Goal: Task Accomplishment & Management: Manage account settings

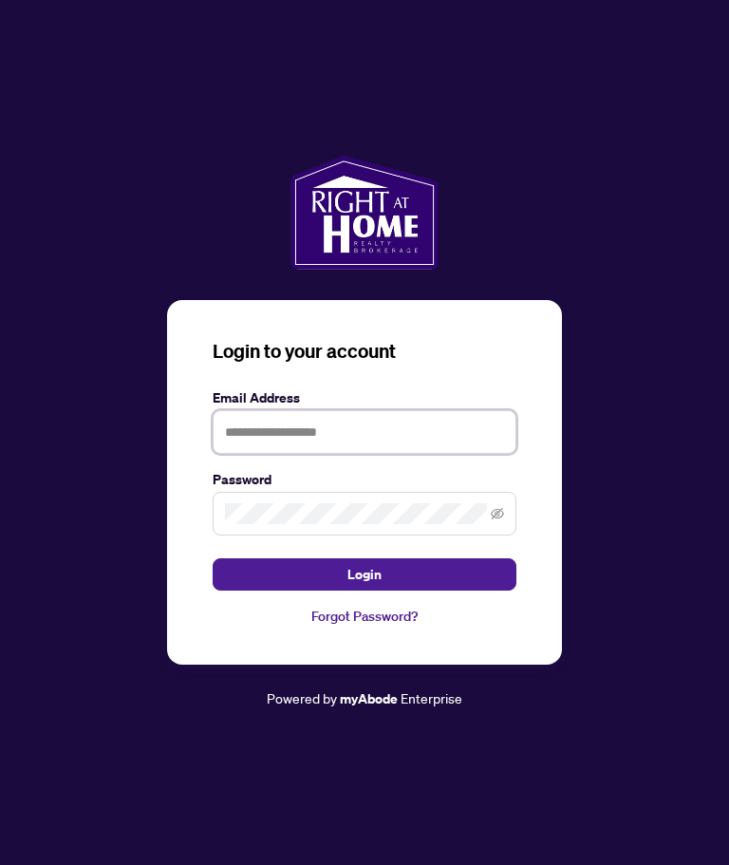
click at [322, 436] on input "text" at bounding box center [365, 432] width 304 height 44
click at [332, 436] on input "text" at bounding box center [365, 432] width 304 height 44
click at [305, 430] on input "text" at bounding box center [365, 432] width 304 height 44
click at [331, 439] on input "text" at bounding box center [365, 432] width 304 height 44
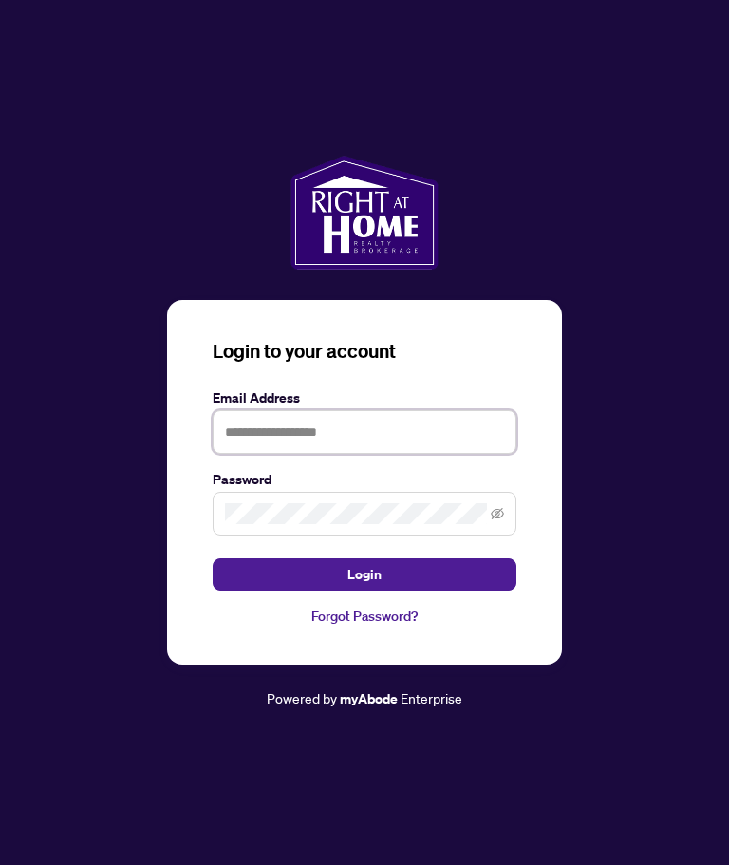
click at [313, 425] on input "text" at bounding box center [365, 432] width 304 height 44
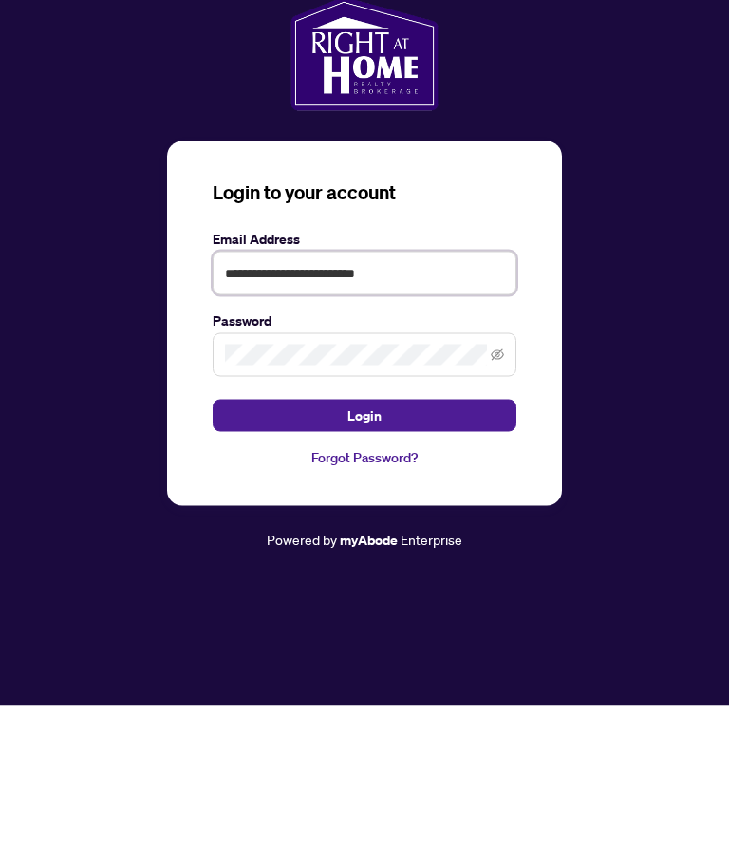
type input "**********"
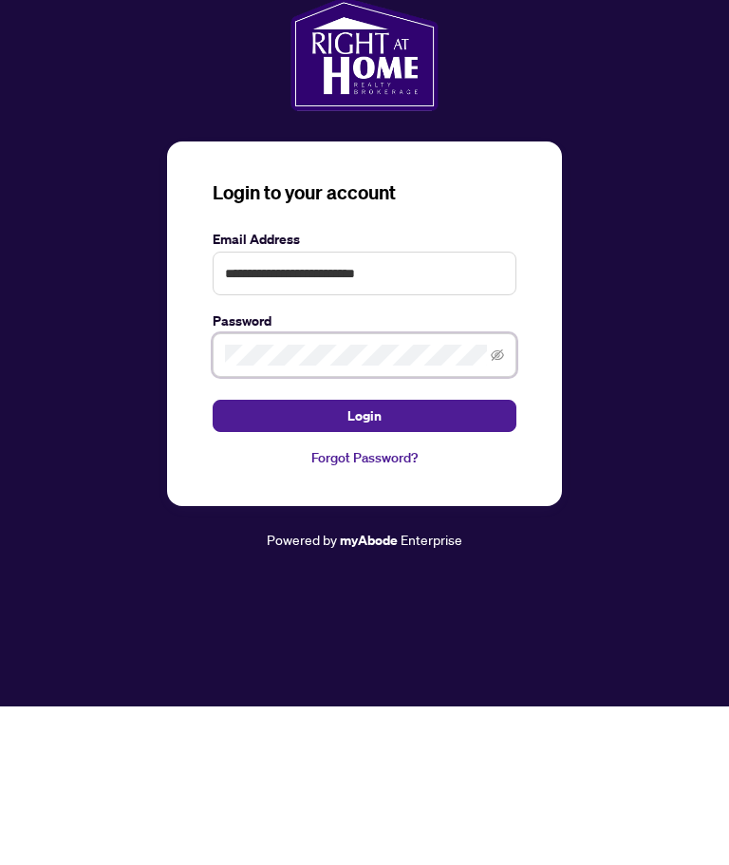
click at [501, 508] on icon "eye-invisible" at bounding box center [497, 513] width 13 height 11
click at [398, 558] on button "Login" at bounding box center [365, 574] width 304 height 32
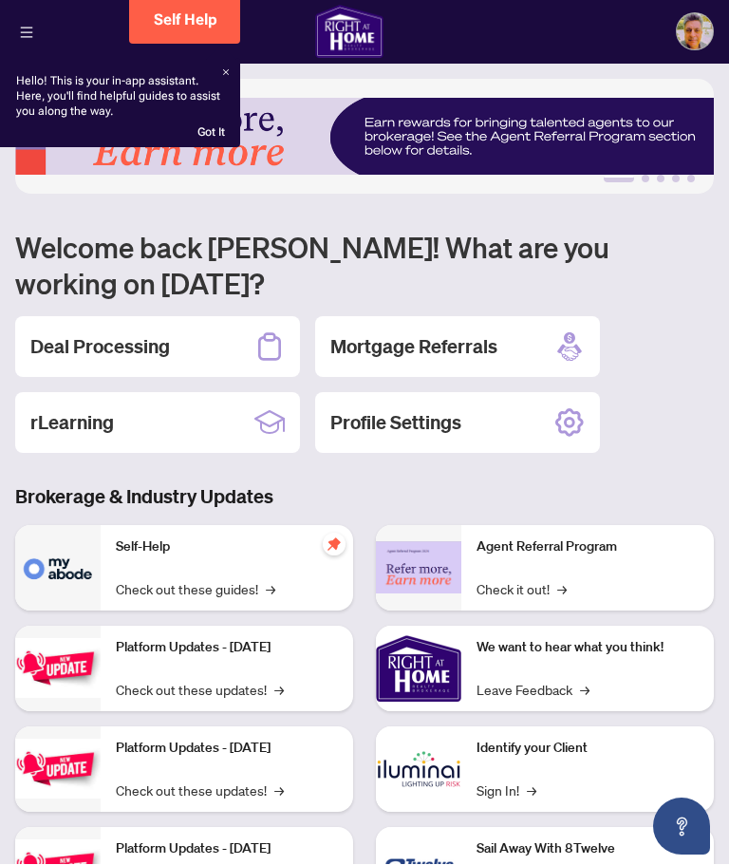
click at [214, 317] on div "Deal Processing" at bounding box center [157, 347] width 285 height 61
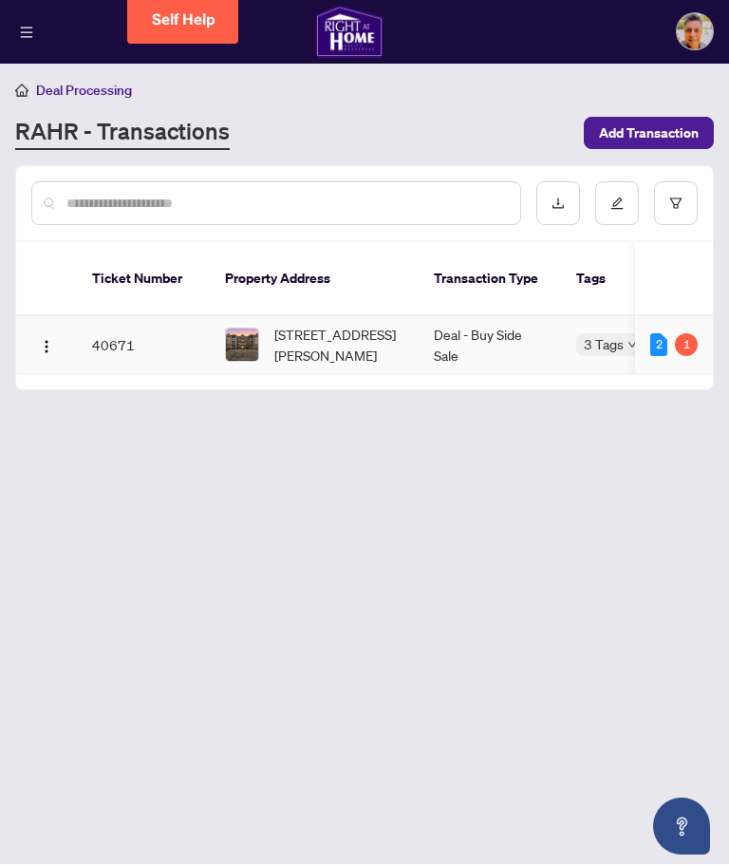
click at [691, 334] on div "1" at bounding box center [686, 345] width 23 height 23
click at [502, 320] on td "Deal - Buy Side Sale" at bounding box center [490, 346] width 142 height 58
click at [689, 334] on div "1" at bounding box center [686, 345] width 23 height 23
click at [695, 334] on div "1" at bounding box center [686, 345] width 23 height 23
click at [370, 334] on span "123-54 Harvey Johnston Way, Whitby, Ontario L1M 0J7, Canada" at bounding box center [338, 346] width 129 height 42
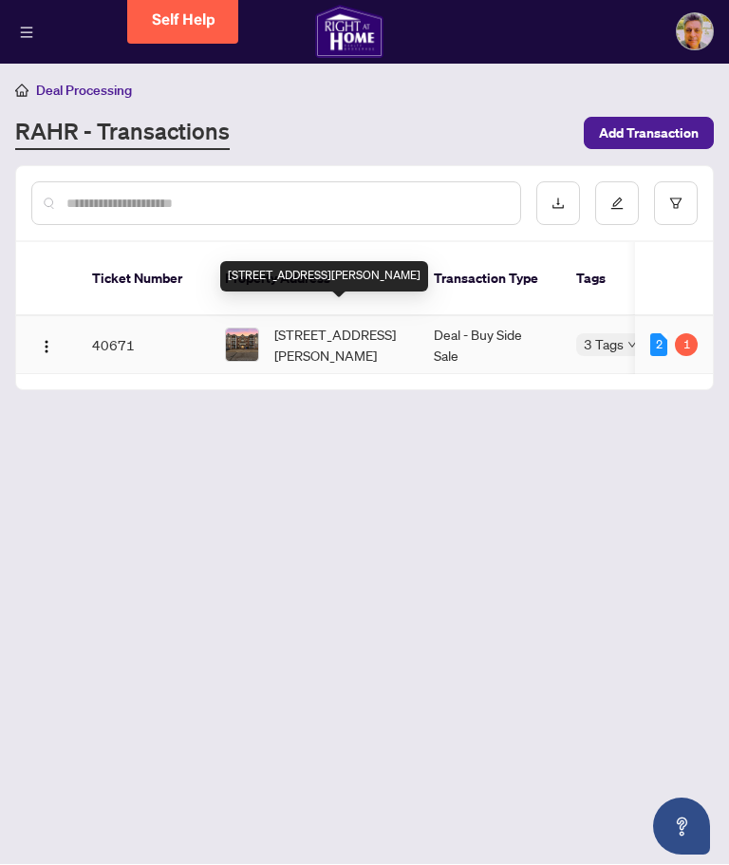
click at [55, 330] on button "button" at bounding box center [46, 345] width 30 height 30
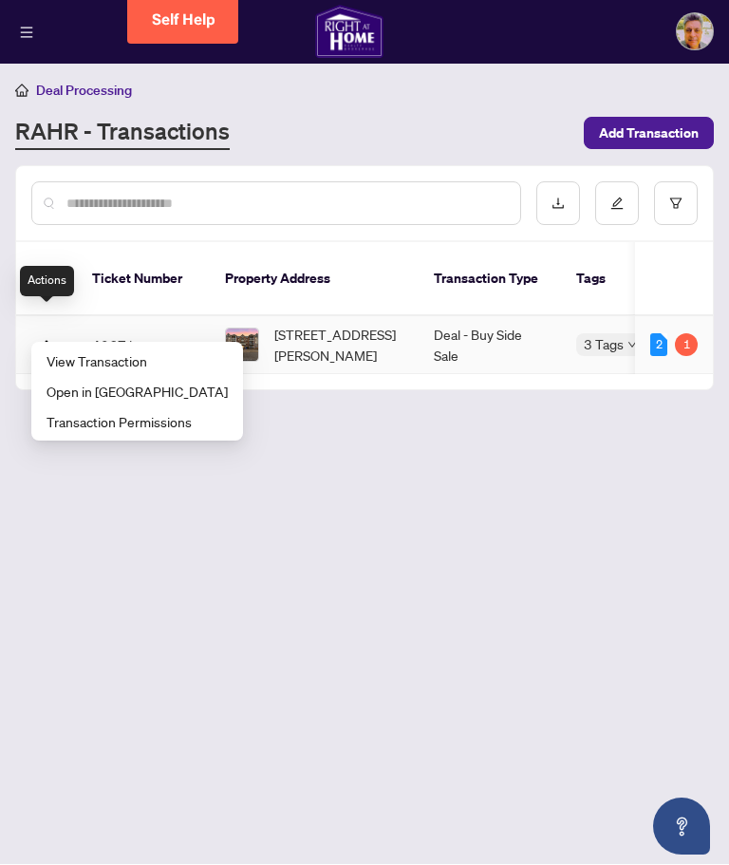
click at [700, 323] on td "2 1" at bounding box center [674, 346] width 78 height 58
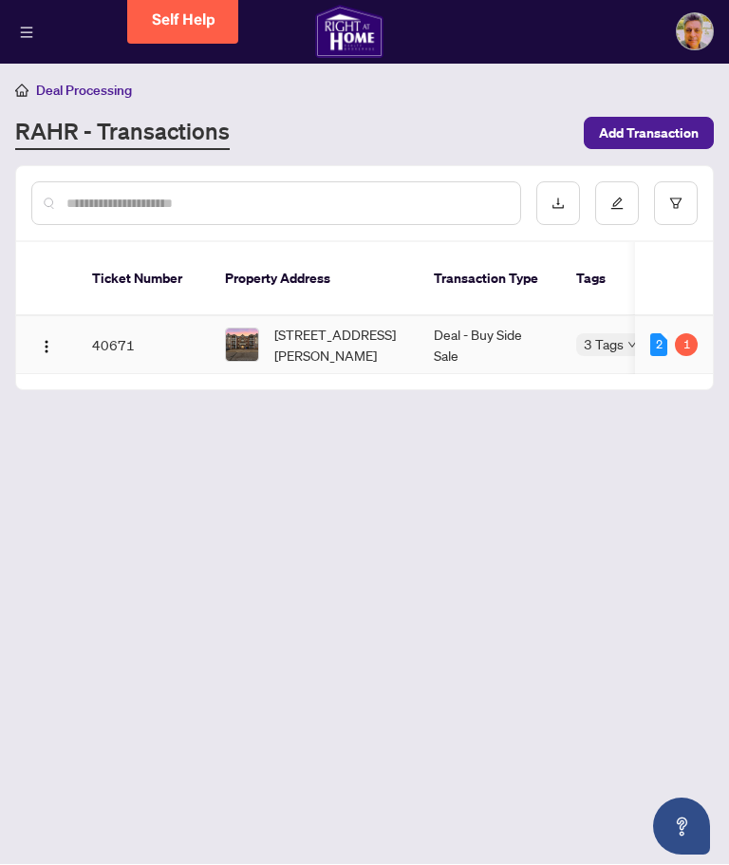
click at [96, 328] on td "40671" at bounding box center [143, 346] width 133 height 58
click at [420, 333] on td "Deal - Buy Side Sale" at bounding box center [490, 346] width 142 height 58
click at [483, 347] on td "Deal - Buy Side Sale" at bounding box center [490, 346] width 142 height 58
click at [701, 328] on td "2 1" at bounding box center [674, 346] width 78 height 58
click at [618, 334] on span "3 Tags" at bounding box center [604, 345] width 40 height 22
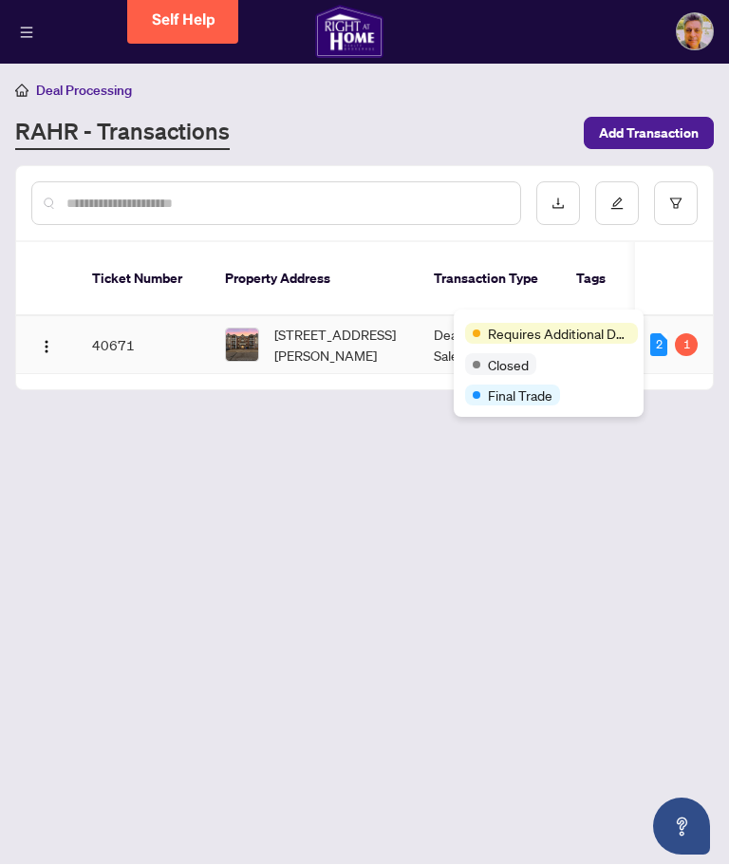
click at [571, 330] on span "Requires Additional Docs" at bounding box center [559, 334] width 142 height 21
click at [703, 321] on td "2 1" at bounding box center [674, 346] width 78 height 58
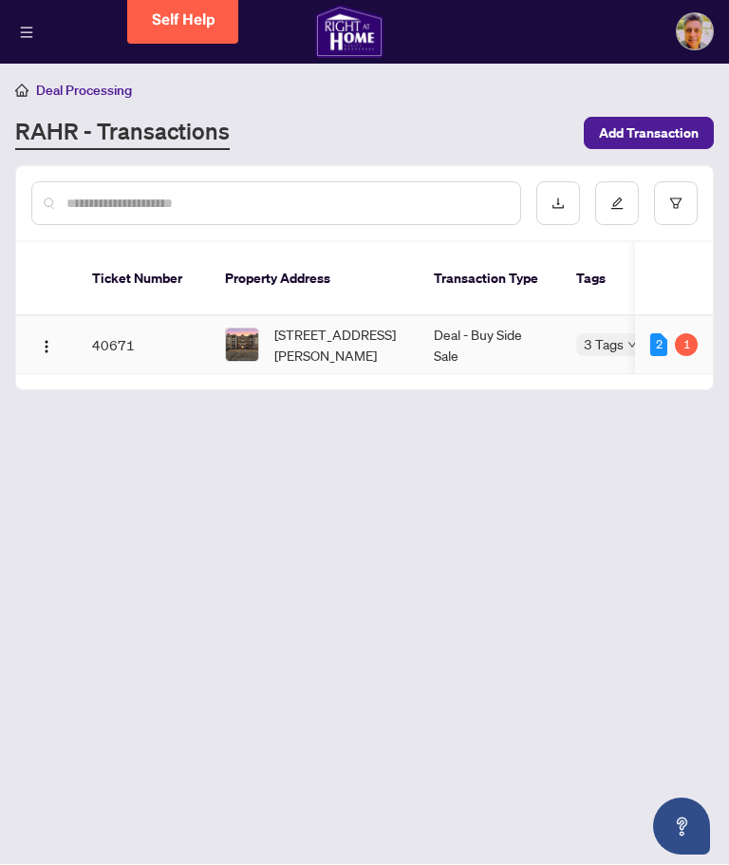
click at [668, 334] on div "2 1" at bounding box center [673, 345] width 47 height 23
click at [474, 331] on td "Deal - Buy Side Sale" at bounding box center [490, 346] width 142 height 58
click at [473, 331] on td "Deal - Buy Side Sale" at bounding box center [490, 346] width 142 height 58
click at [366, 338] on span "123-54 Harvey Johnston Way, Whitby, Ontario L1M 0J7, Canada" at bounding box center [338, 346] width 129 height 42
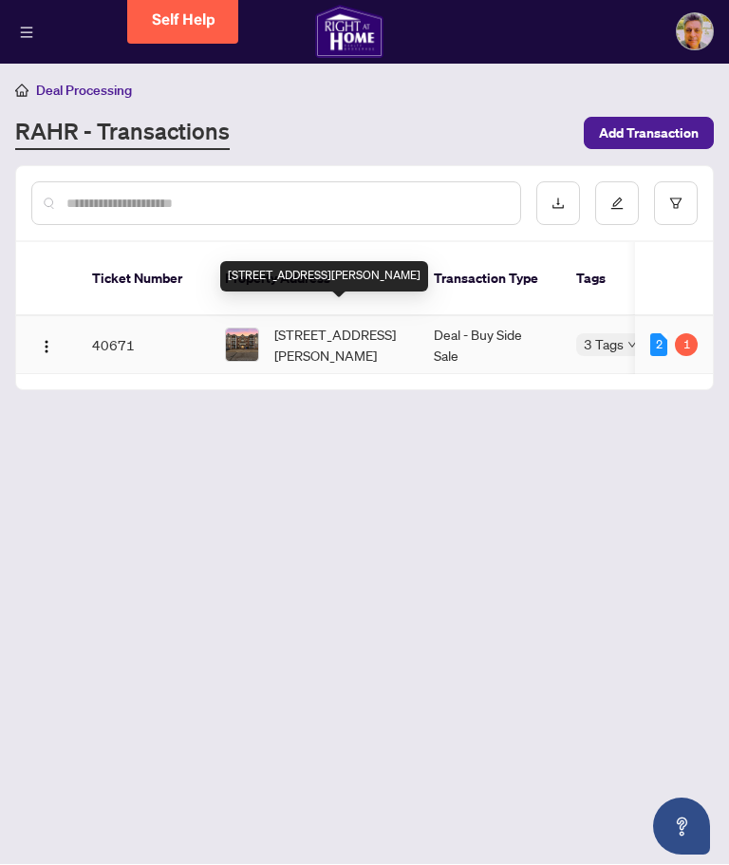
click at [354, 338] on span "123-54 Harvey Johnston Way, Whitby, Ontario L1M 0J7, Canada" at bounding box center [338, 346] width 129 height 42
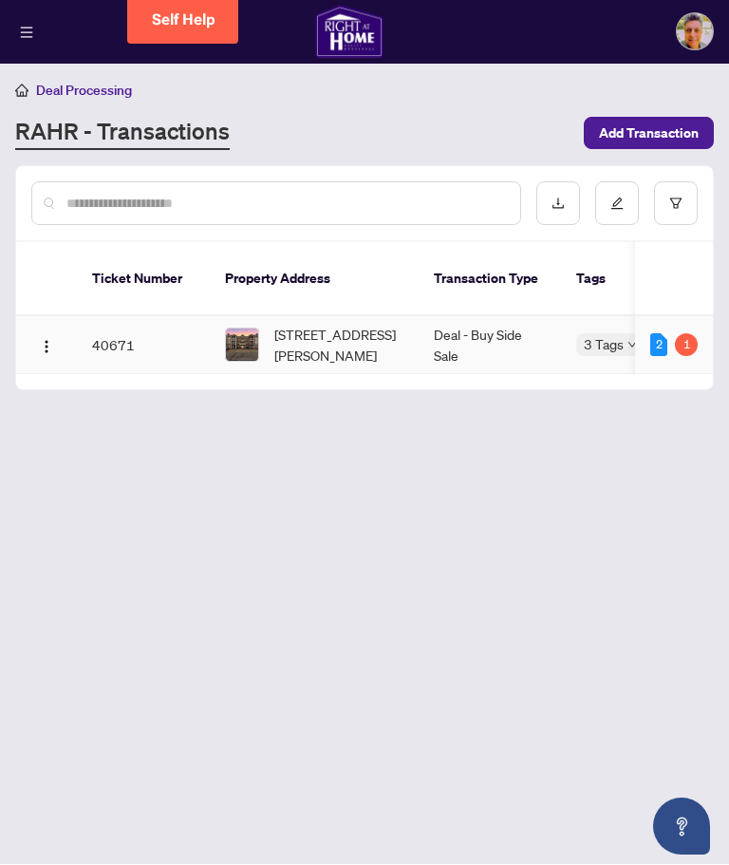
click at [484, 335] on td "Deal - Buy Side Sale" at bounding box center [490, 346] width 142 height 58
click at [33, 330] on button "button" at bounding box center [46, 345] width 30 height 30
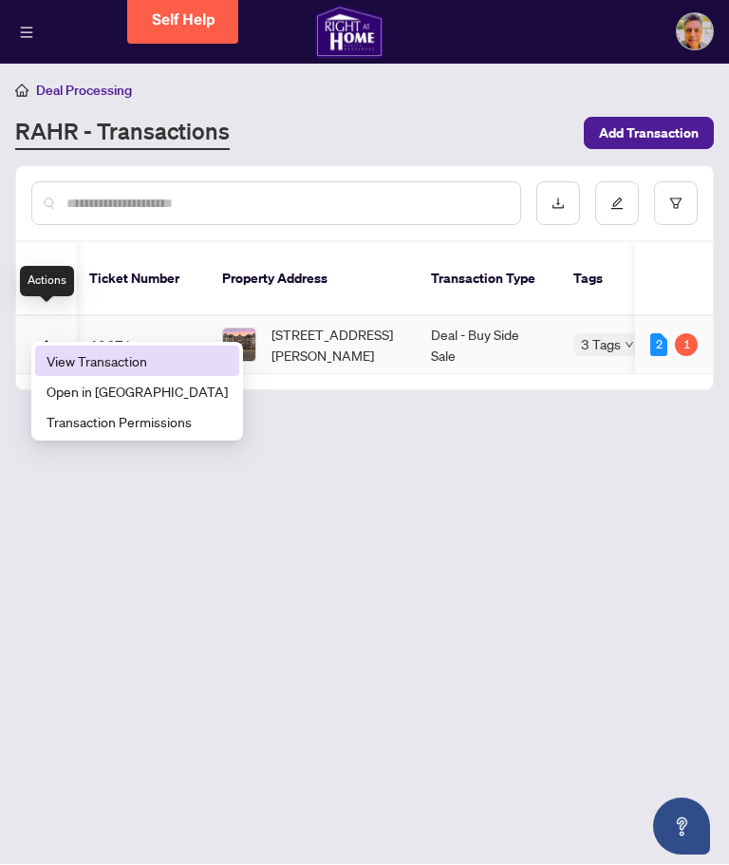
click at [118, 357] on span "View Transaction" at bounding box center [137, 361] width 181 height 21
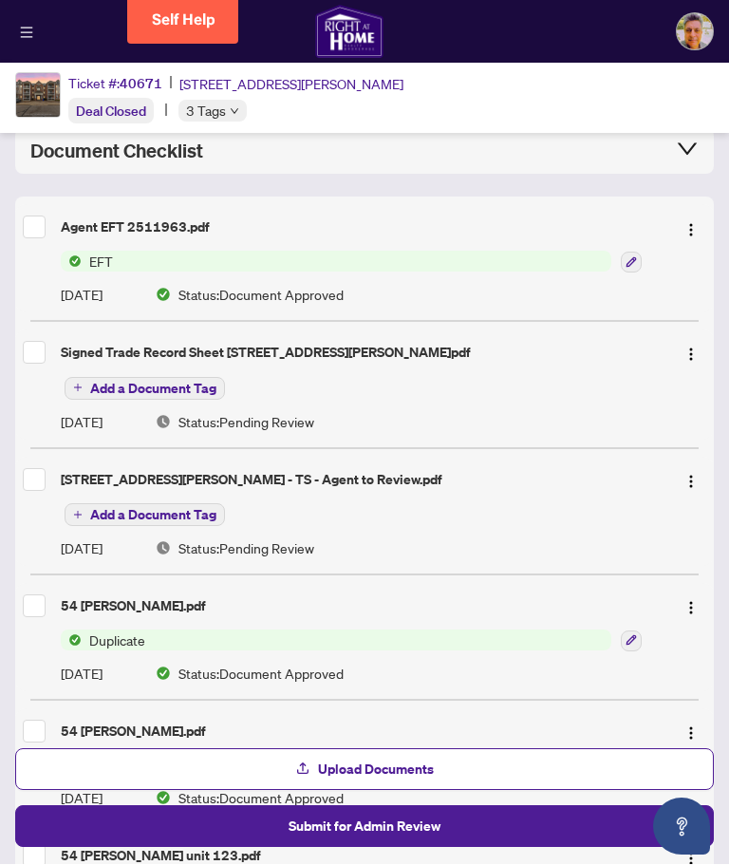
scroll to position [159, 0]
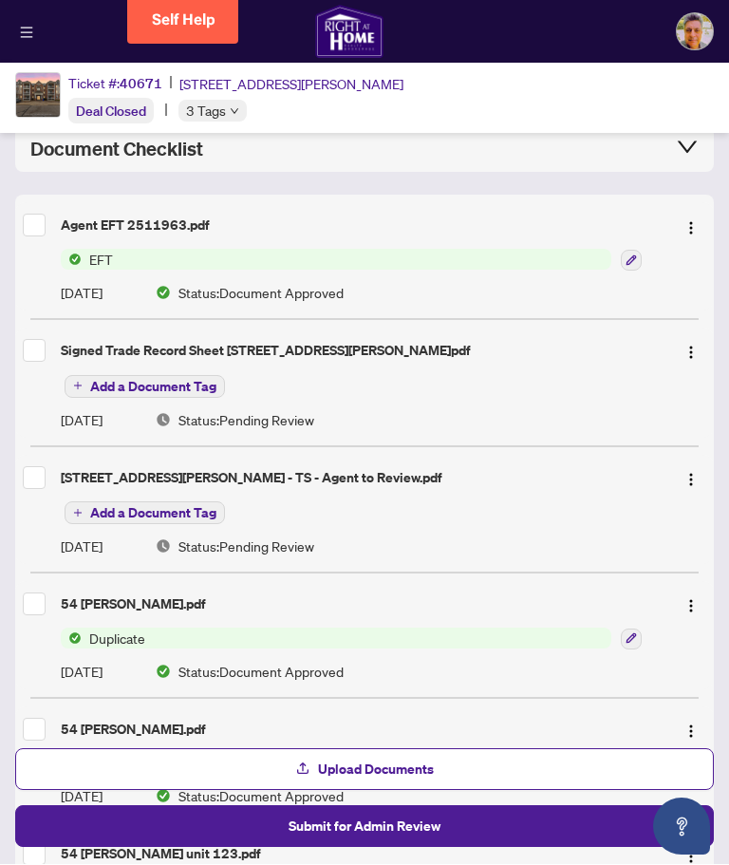
click at [188, 233] on div "Agent EFT 2511963.pdf" at bounding box center [361, 225] width 600 height 21
click at [177, 220] on div "Agent EFT 2511963.pdf" at bounding box center [361, 225] width 600 height 21
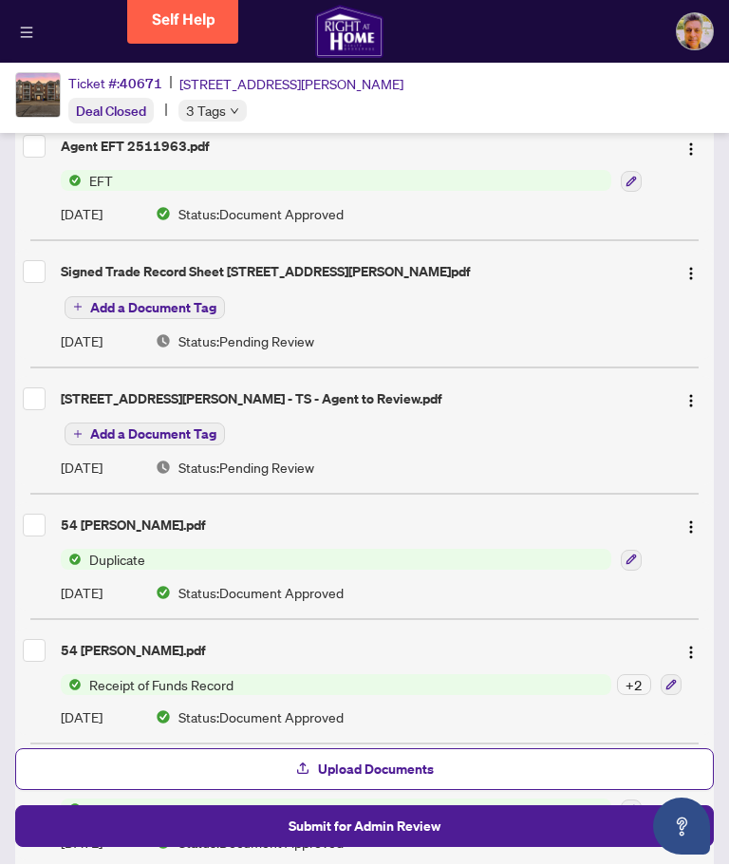
scroll to position [239, 0]
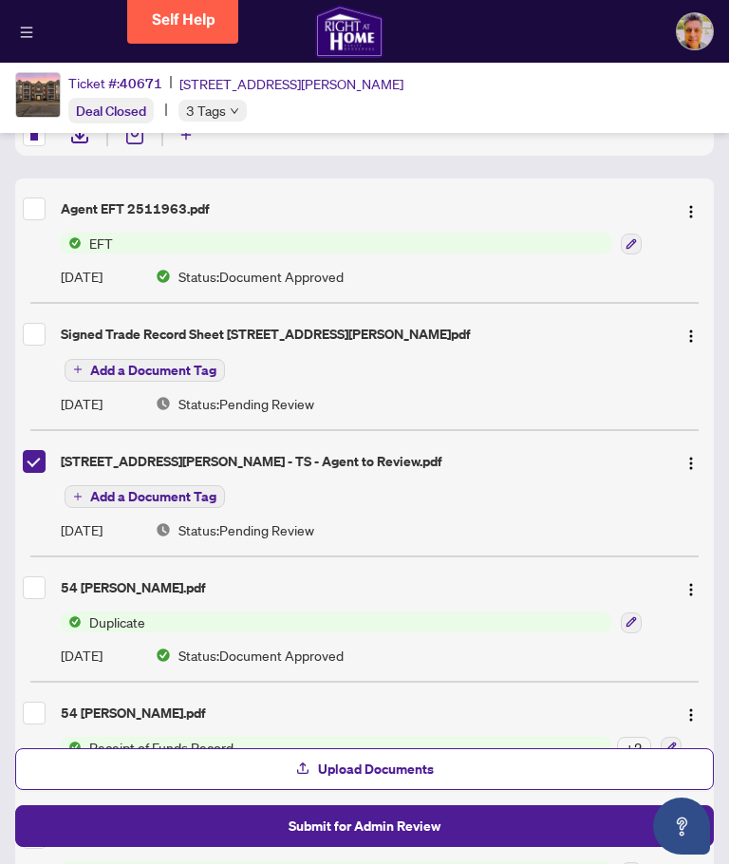
click at [30, 400] on div "Signed Trade Record Sheet 54 Harvey Johnston Way Unit 123.pdf Add a Document Ta…" at bounding box center [364, 367] width 699 height 110
click at [686, 460] on img "button" at bounding box center [690, 464] width 15 height 15
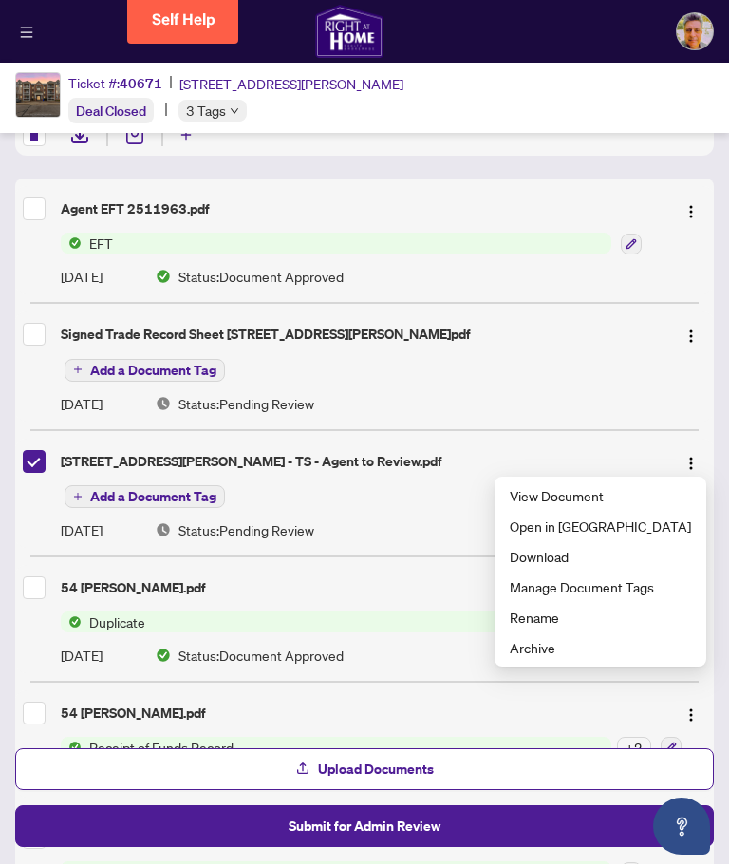
click at [641, 533] on span "Open in New Tab" at bounding box center [600, 526] width 181 height 21
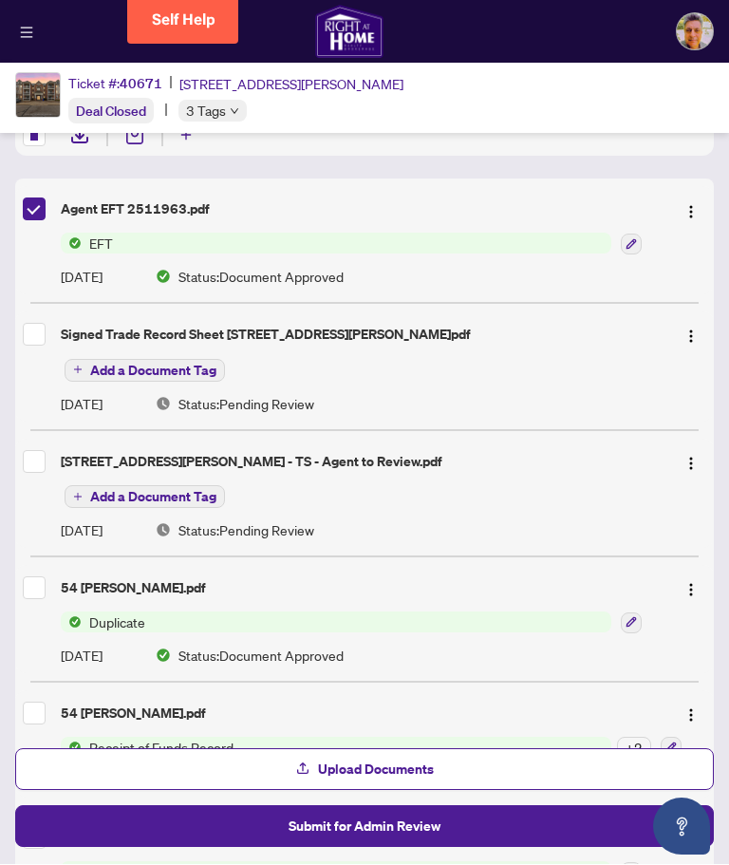
click at [698, 213] on img "button" at bounding box center [690, 212] width 15 height 15
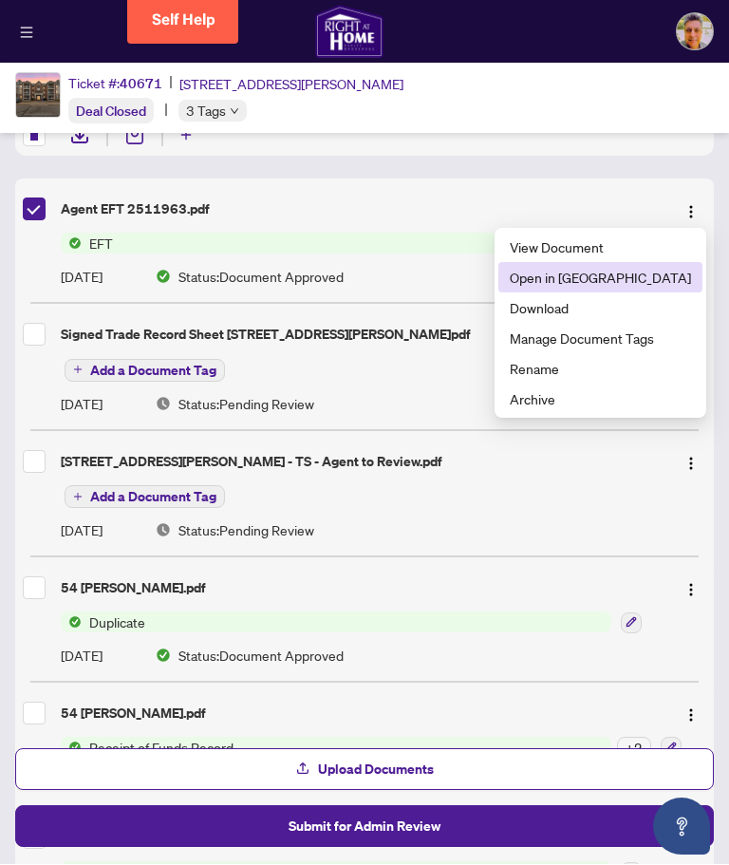
click at [643, 277] on span "Open in New Tab" at bounding box center [600, 278] width 181 height 21
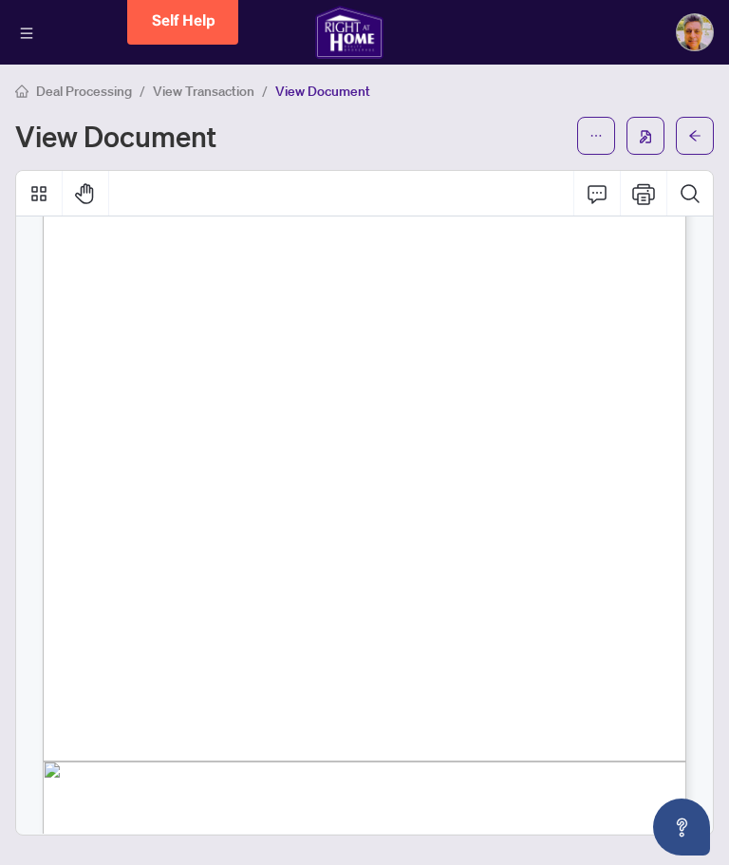
scroll to position [210, 0]
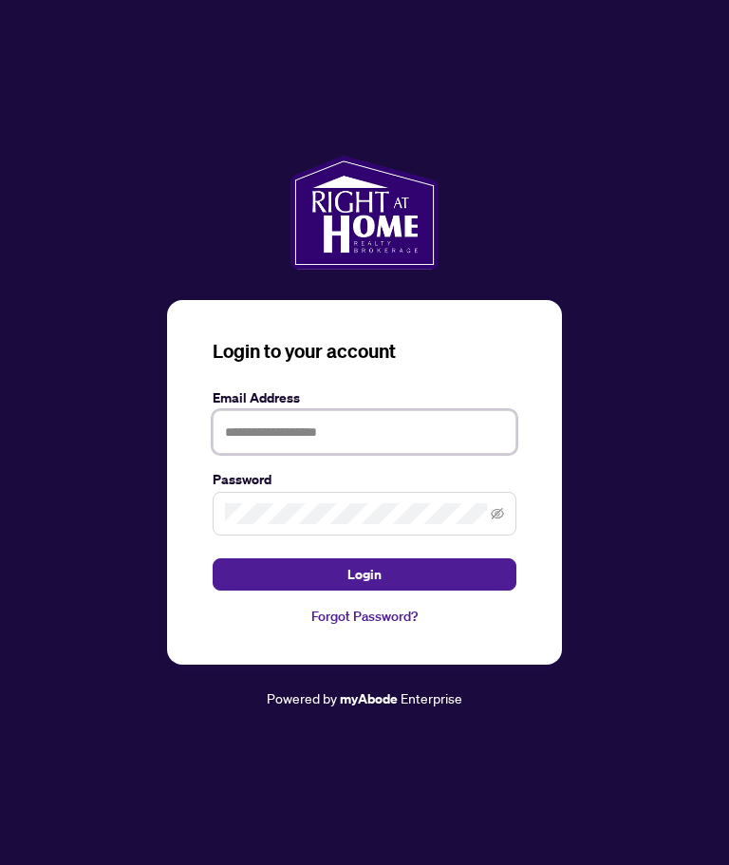
click at [317, 433] on input "text" at bounding box center [365, 432] width 304 height 44
click at [317, 432] on input "text" at bounding box center [365, 432] width 304 height 44
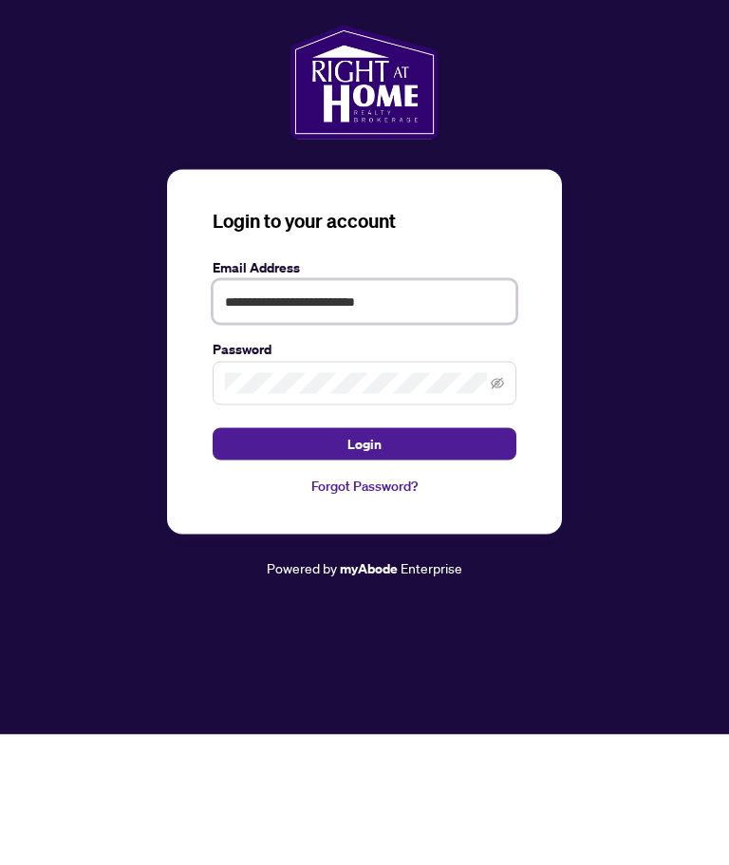
type input "**********"
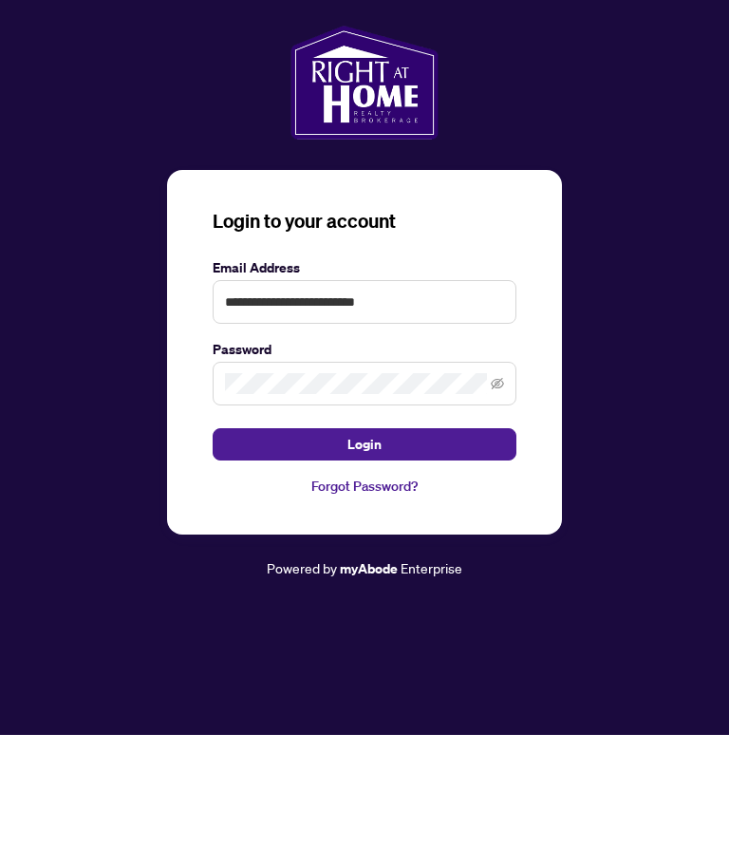
click at [394, 558] on button "Login" at bounding box center [365, 574] width 304 height 32
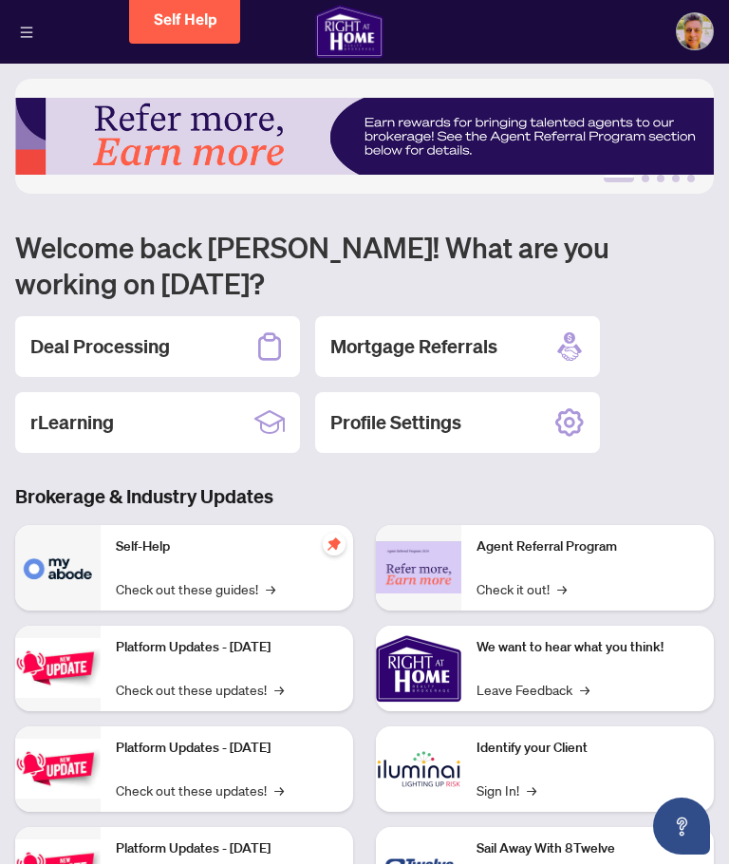
click at [173, 317] on div "Deal Processing" at bounding box center [157, 347] width 285 height 61
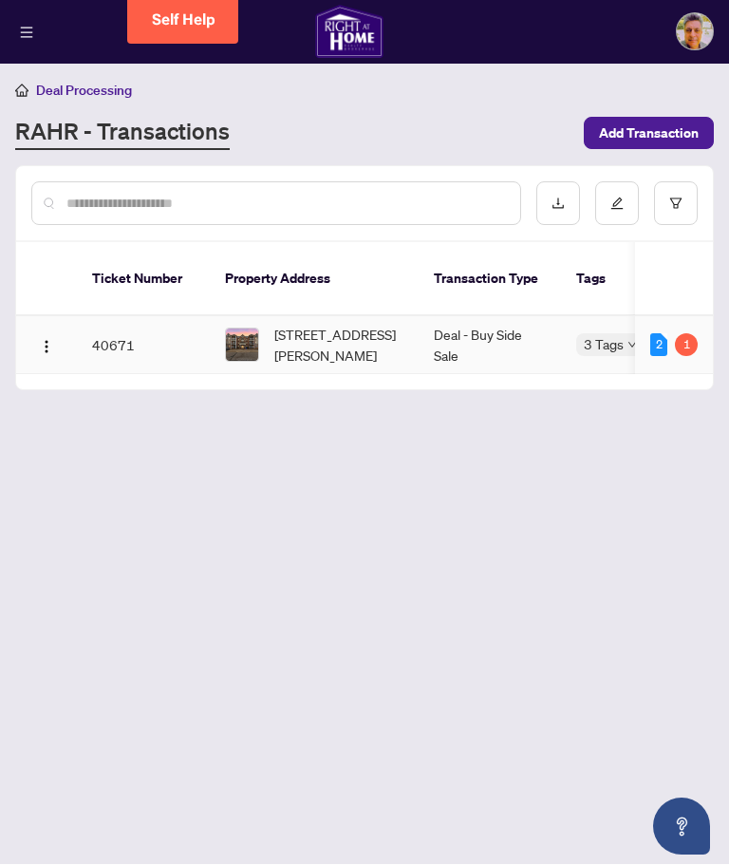
click at [44, 340] on img "button" at bounding box center [46, 347] width 15 height 15
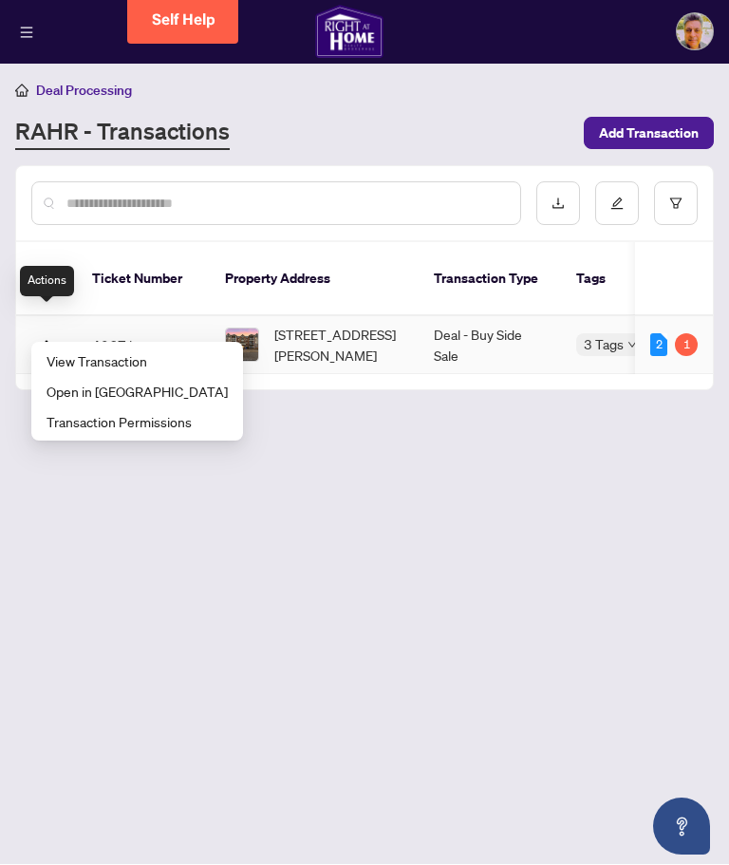
click at [75, 360] on span "View Transaction" at bounding box center [137, 361] width 181 height 21
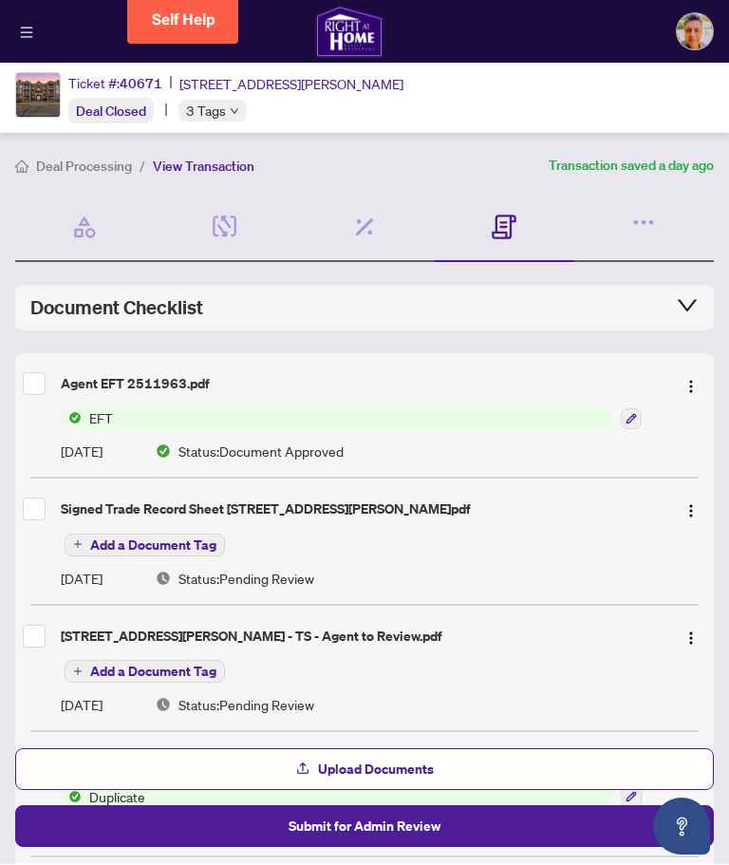
click at [700, 372] on button "button" at bounding box center [691, 384] width 30 height 30
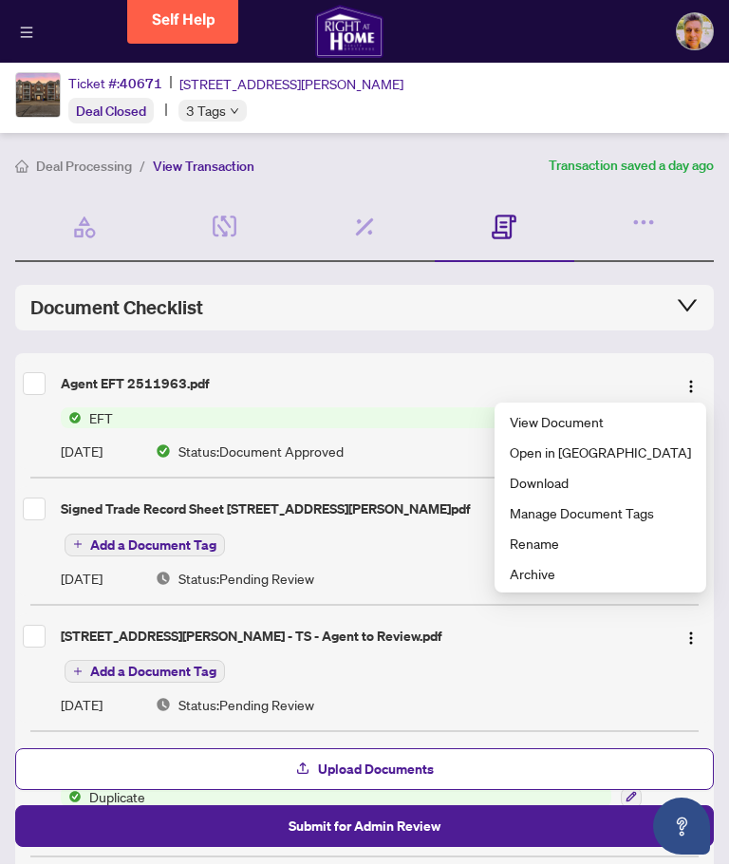
click at [614, 450] on span "Open in New Tab" at bounding box center [600, 452] width 181 height 21
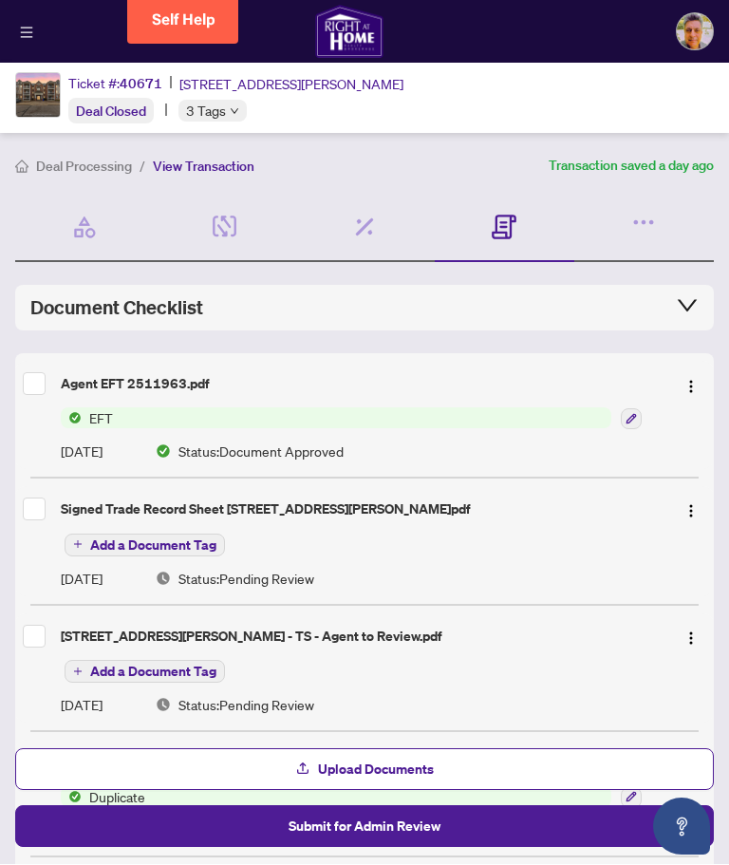
click at [678, 843] on button "Open asap" at bounding box center [681, 826] width 57 height 57
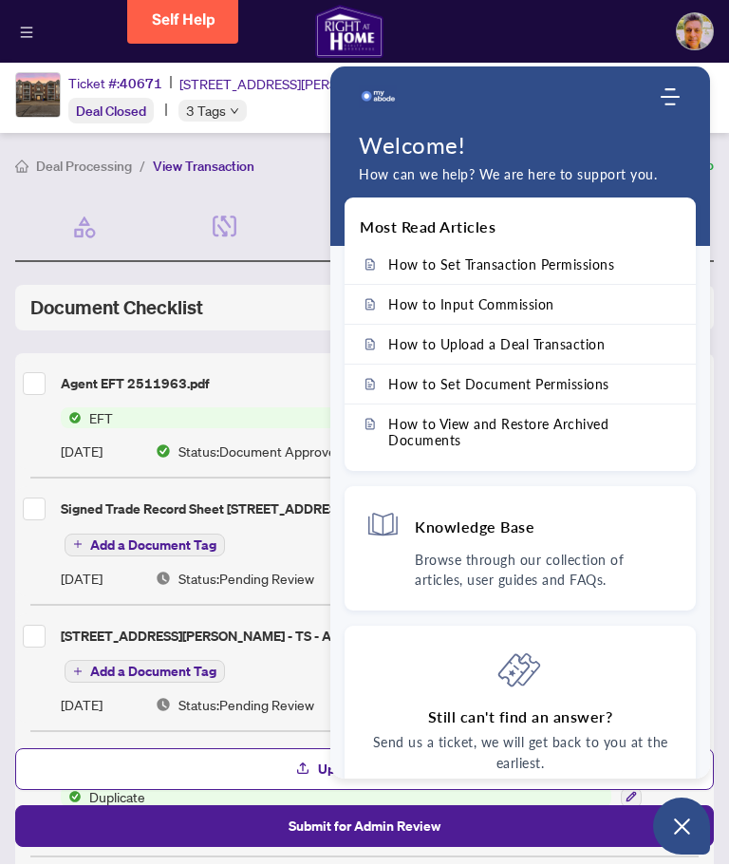
click at [668, 102] on icon "Modules Menu" at bounding box center [670, 97] width 19 height 19
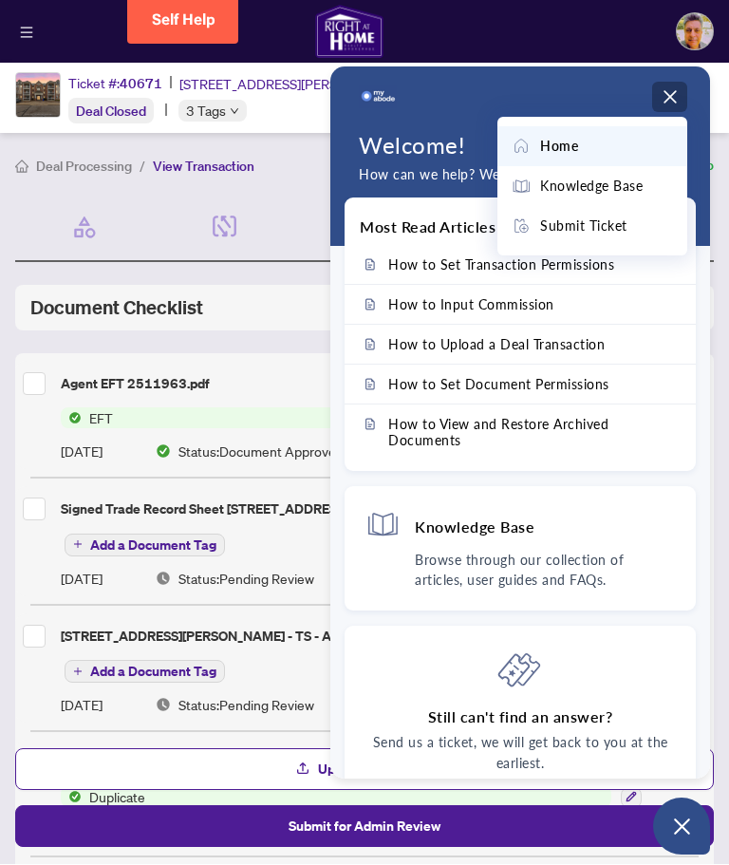
click at [565, 158] on li "Home" at bounding box center [592, 147] width 190 height 40
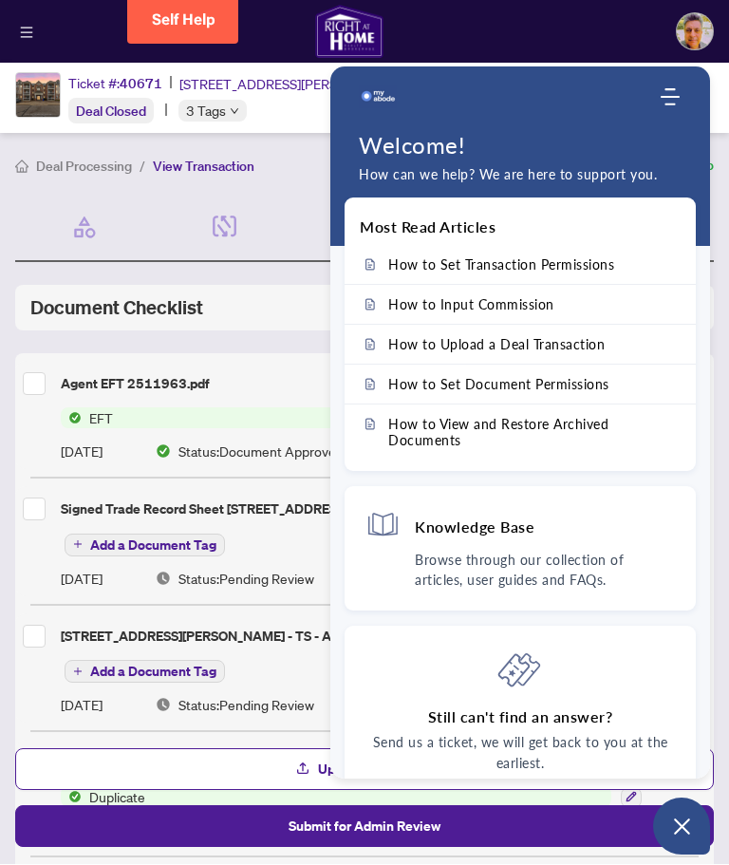
click at [308, 165] on ol "Deal Processing / View Transaction" at bounding box center [278, 167] width 526 height 22
click at [252, 163] on span "View Transaction" at bounding box center [204, 167] width 102 height 17
click at [386, 107] on img "Company logo" at bounding box center [378, 98] width 38 height 38
click at [683, 830] on icon "Open asap" at bounding box center [682, 827] width 16 height 16
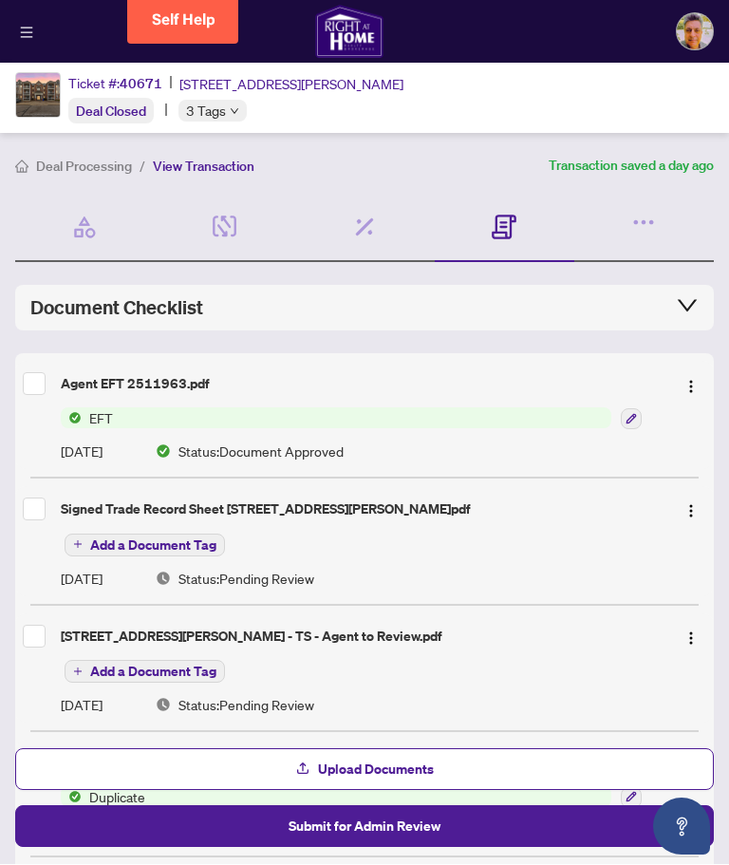
scroll to position [11, 0]
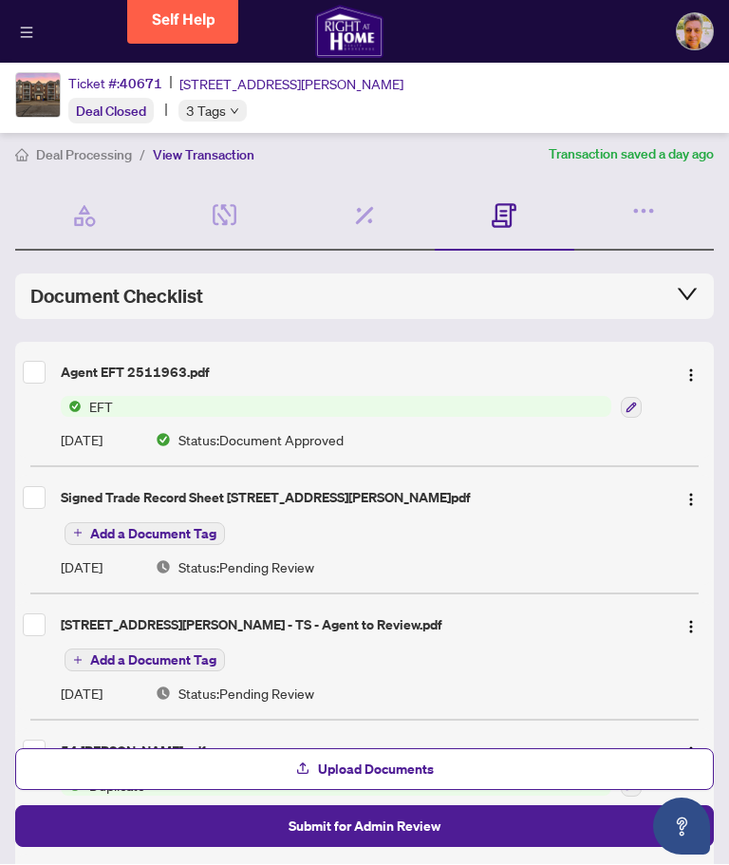
click at [636, 414] on button "button" at bounding box center [631, 408] width 21 height 21
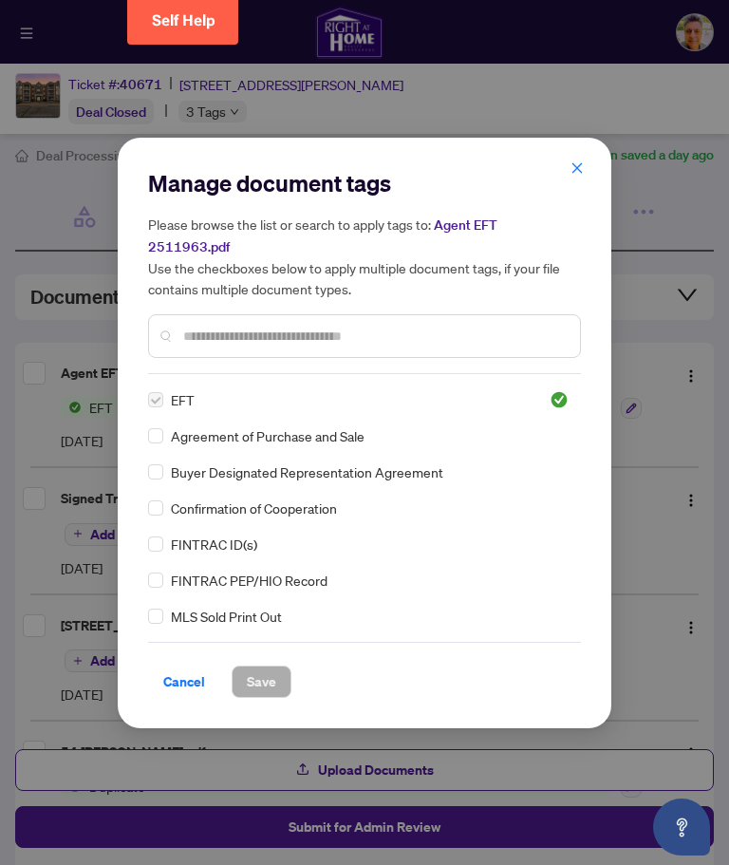
click at [580, 175] on icon "close" at bounding box center [576, 167] width 13 height 13
click at [577, 178] on div "Manage document tags Please browse the list or search to apply tags to: Agent E…" at bounding box center [364, 432] width 729 height 865
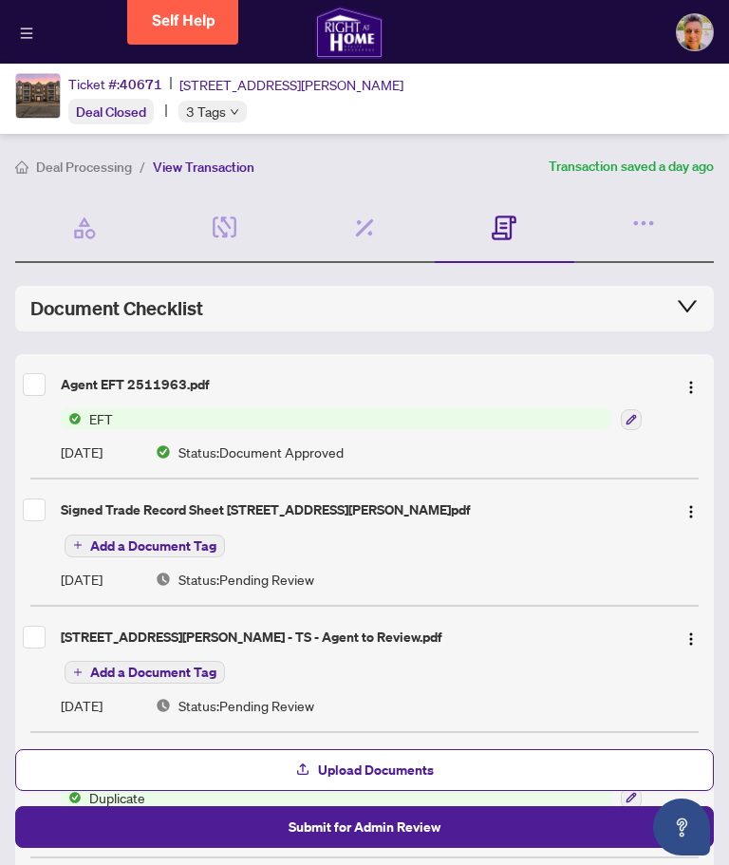
scroll to position [0, 0]
click at [698, 298] on icon "collapsed" at bounding box center [687, 305] width 23 height 23
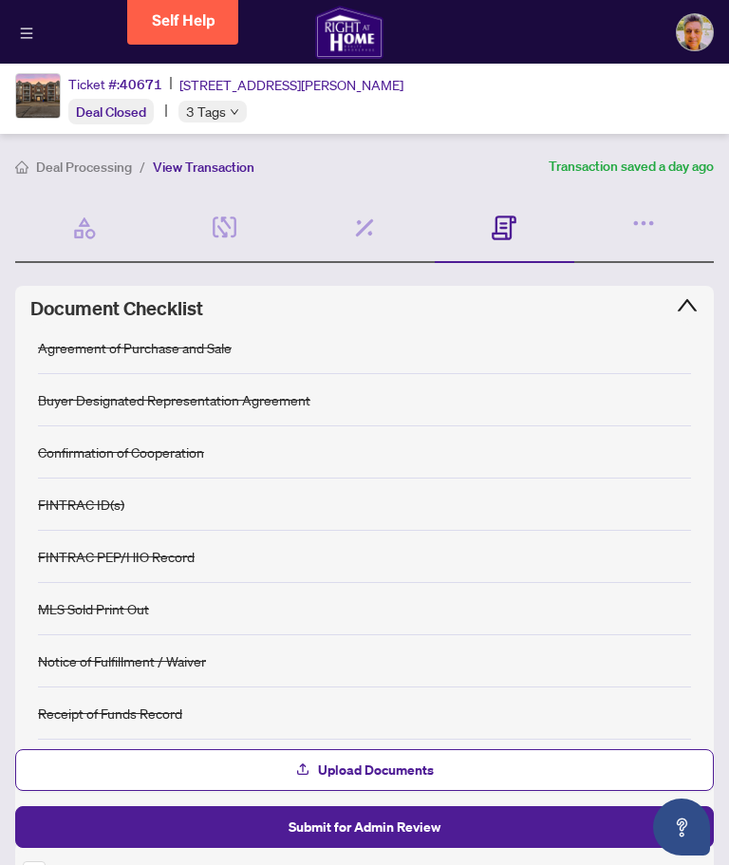
click at [691, 297] on icon "expanded" at bounding box center [687, 305] width 23 height 23
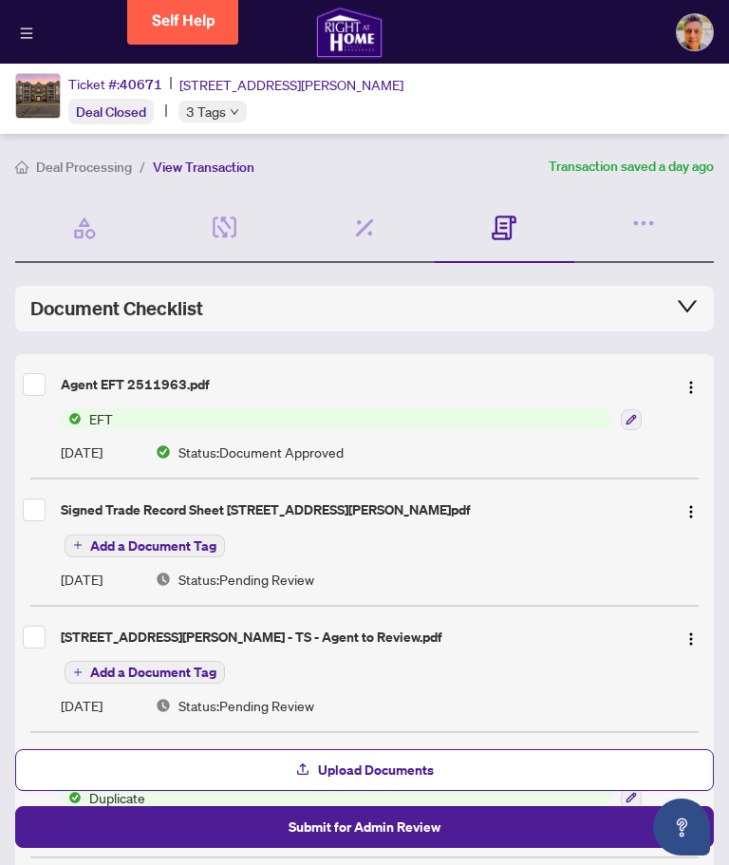
click at [698, 373] on button "button" at bounding box center [691, 384] width 30 height 30
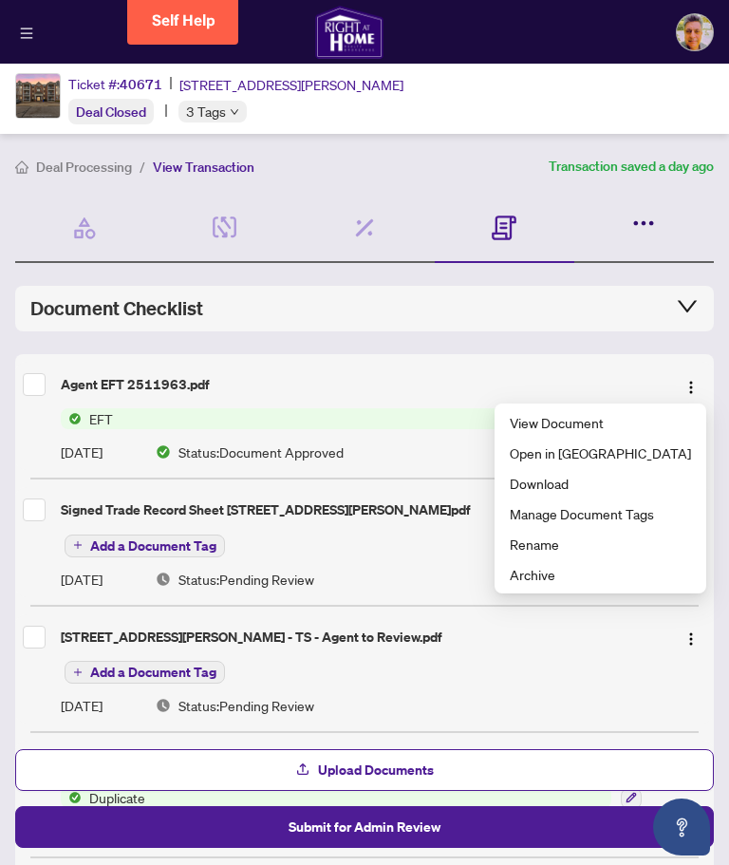
click at [647, 222] on icon "button" at bounding box center [643, 223] width 27 height 27
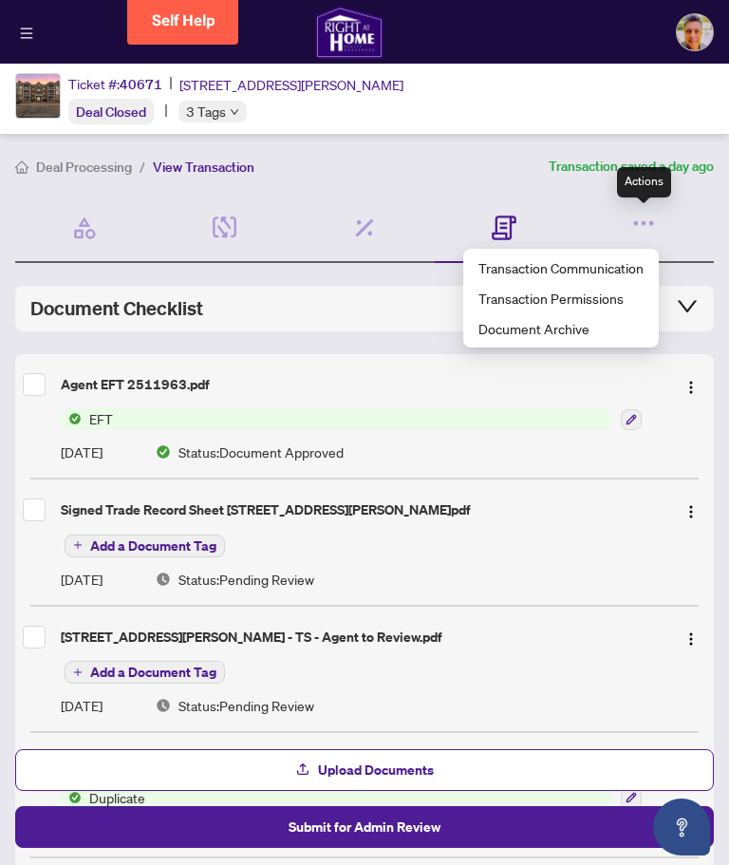
click at [689, 218] on div at bounding box center [644, 228] width 140 height 69
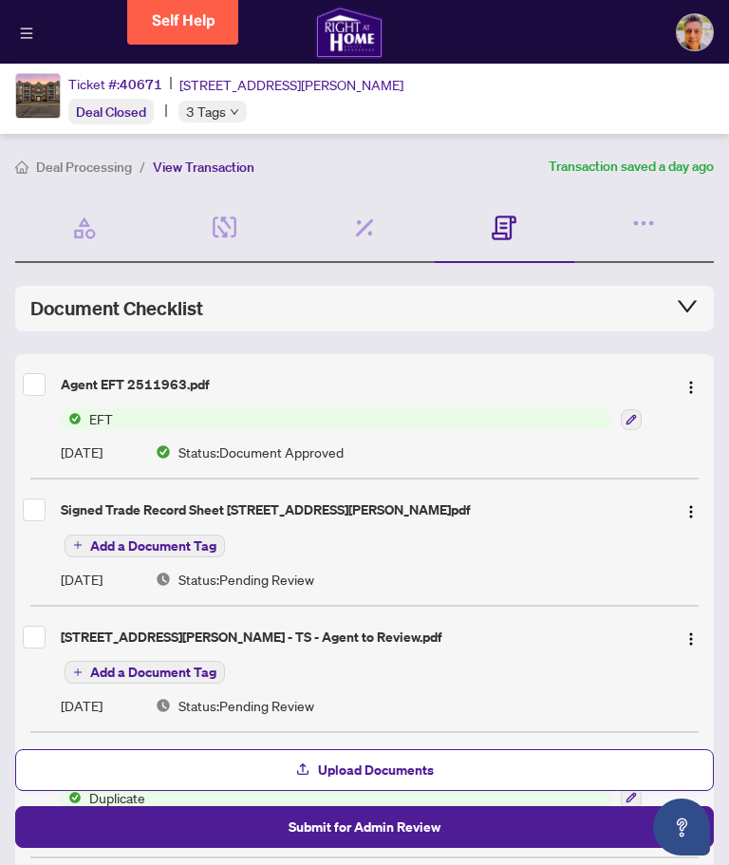
click at [389, 830] on span "Submit for Admin Review" at bounding box center [365, 827] width 152 height 30
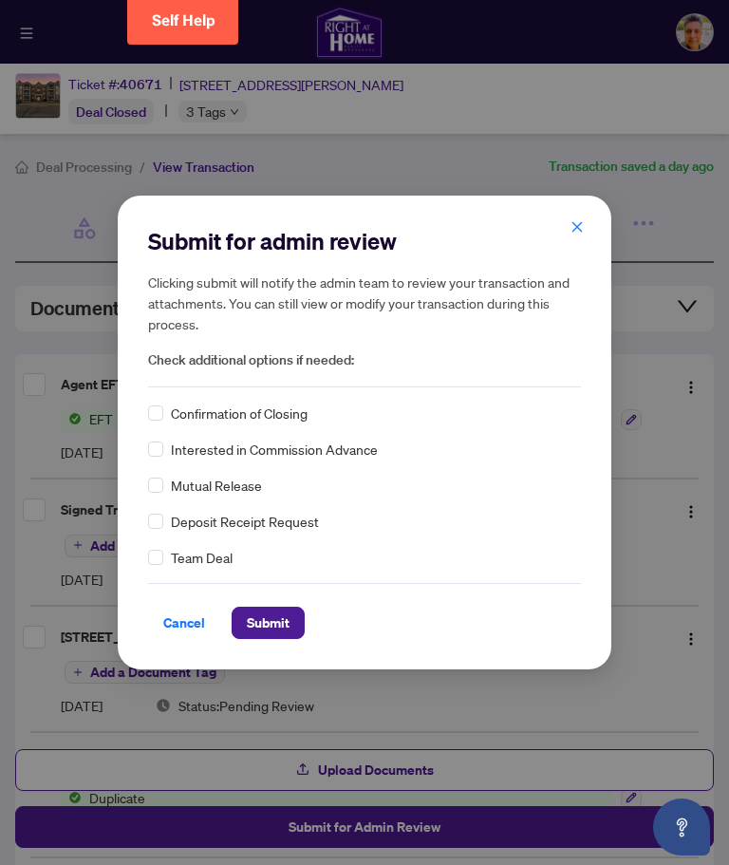
click at [581, 229] on icon "close" at bounding box center [576, 226] width 13 height 13
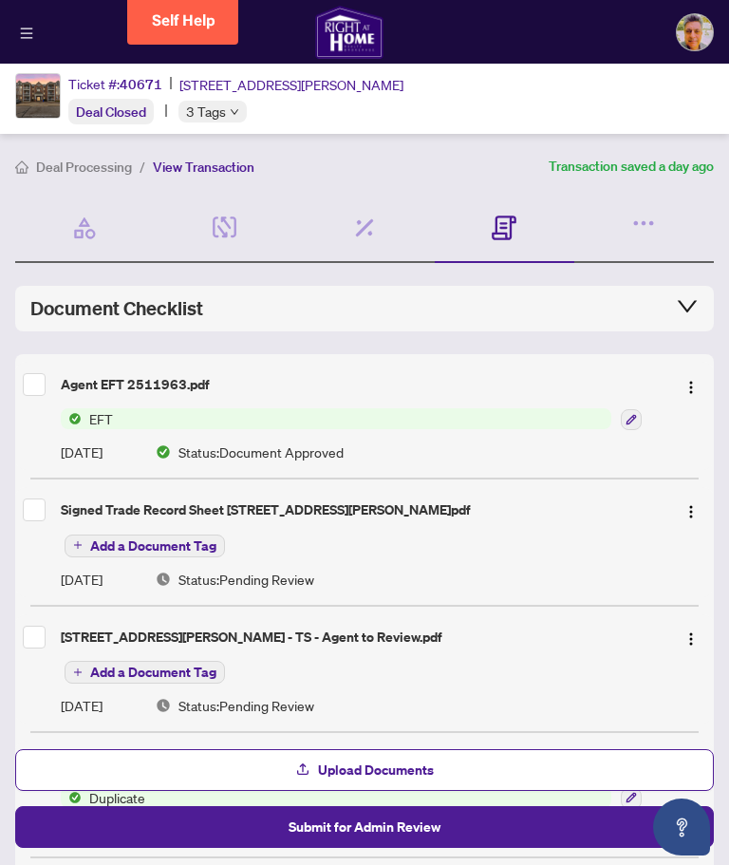
click at [508, 235] on icon at bounding box center [504, 227] width 25 height 25
click at [514, 220] on icon at bounding box center [504, 227] width 25 height 25
click at [515, 224] on icon at bounding box center [504, 227] width 25 height 25
click at [91, 235] on icon at bounding box center [85, 228] width 27 height 27
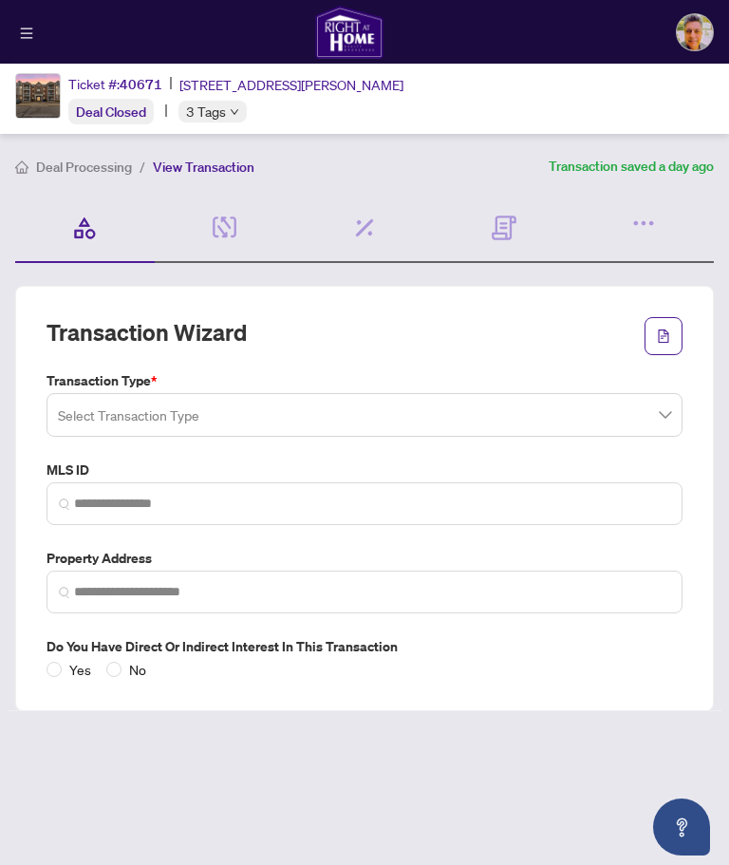
type input "*********"
type input "**********"
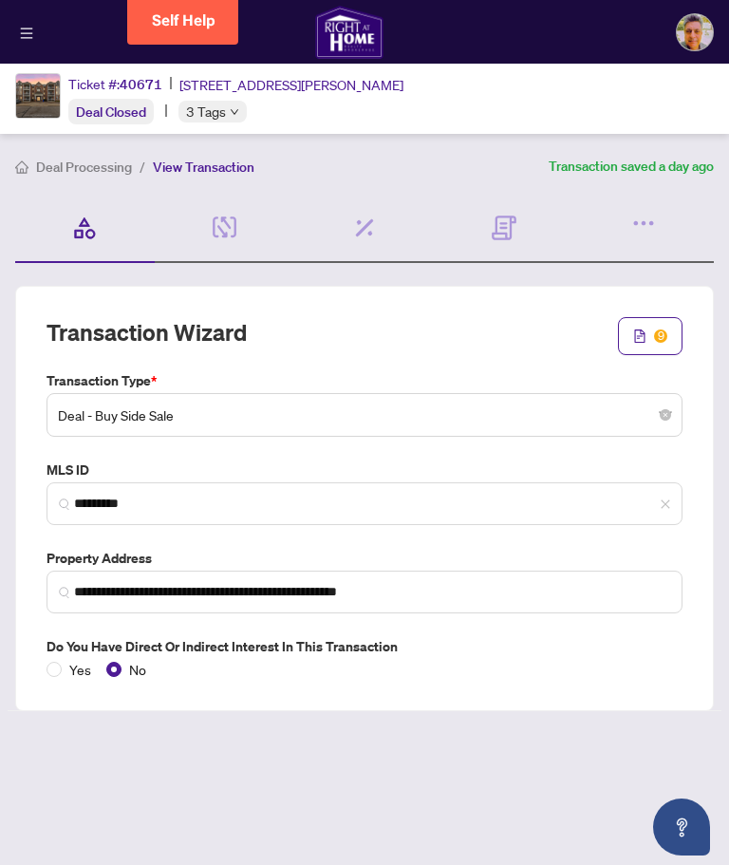
click at [683, 834] on icon "Open asap" at bounding box center [681, 834] width 5 height 5
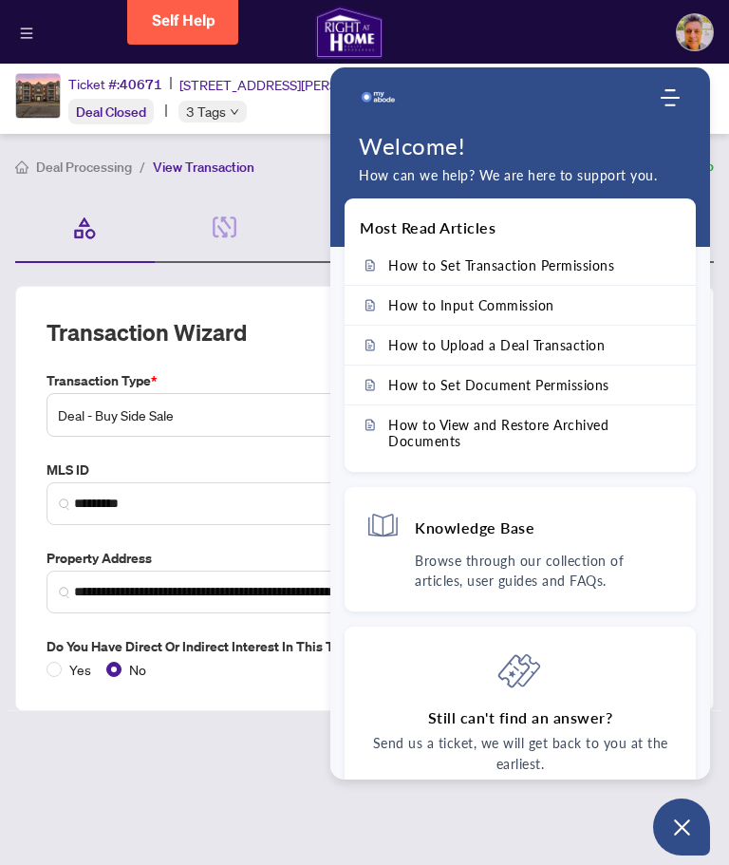
click at [570, 578] on p "Browse through our collection of articles, user guides and FAQs." at bounding box center [545, 571] width 260 height 40
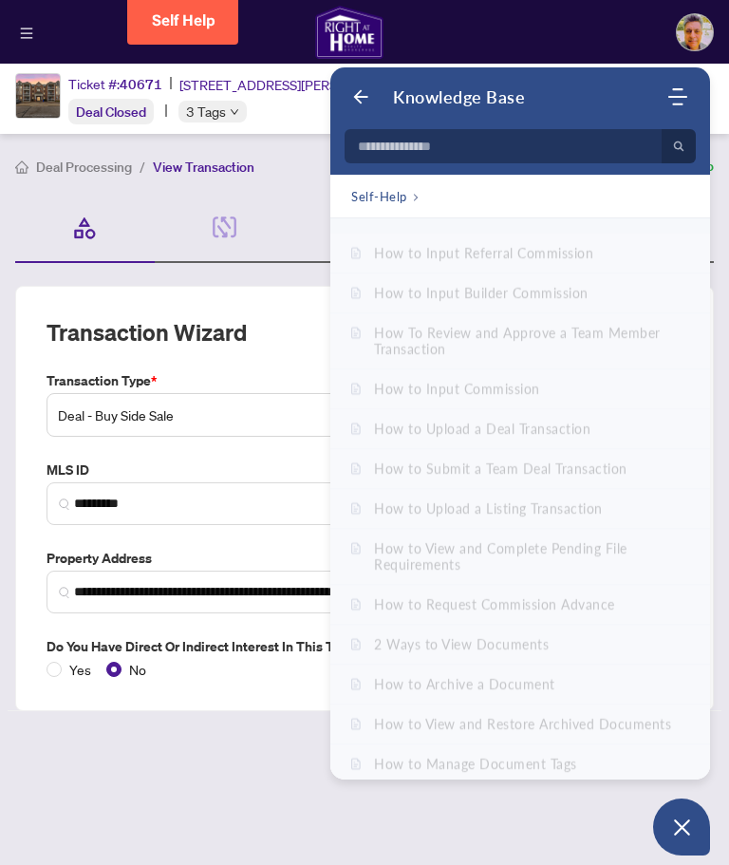
click at [352, 104] on icon "Back" at bounding box center [360, 96] width 19 height 19
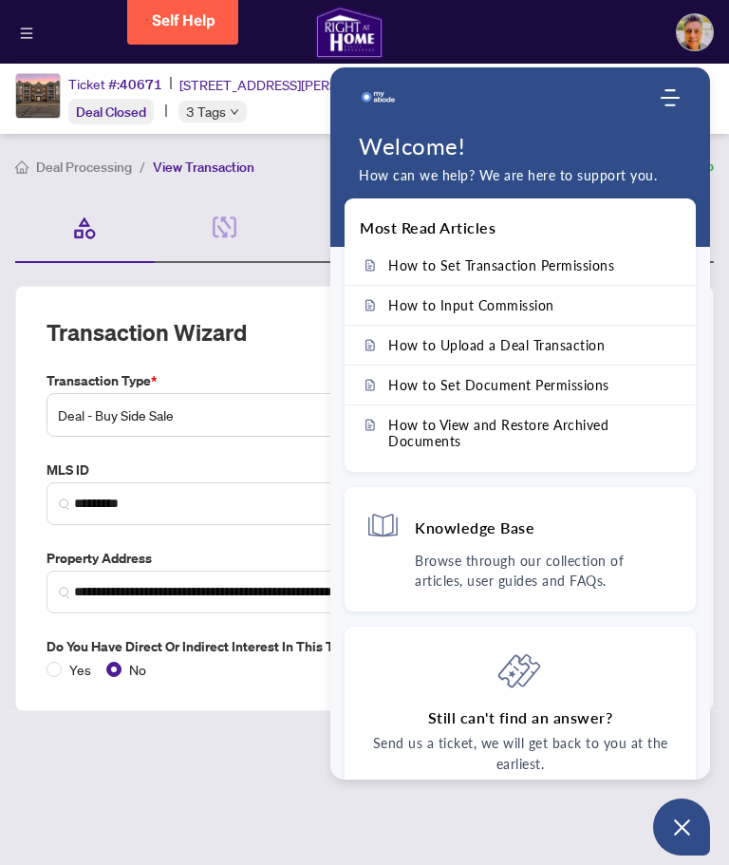
click at [527, 673] on icon at bounding box center [520, 670] width 46 height 46
click at [283, 196] on div "Details & People 2/2 Required Fields Completed" at bounding box center [225, 228] width 140 height 69
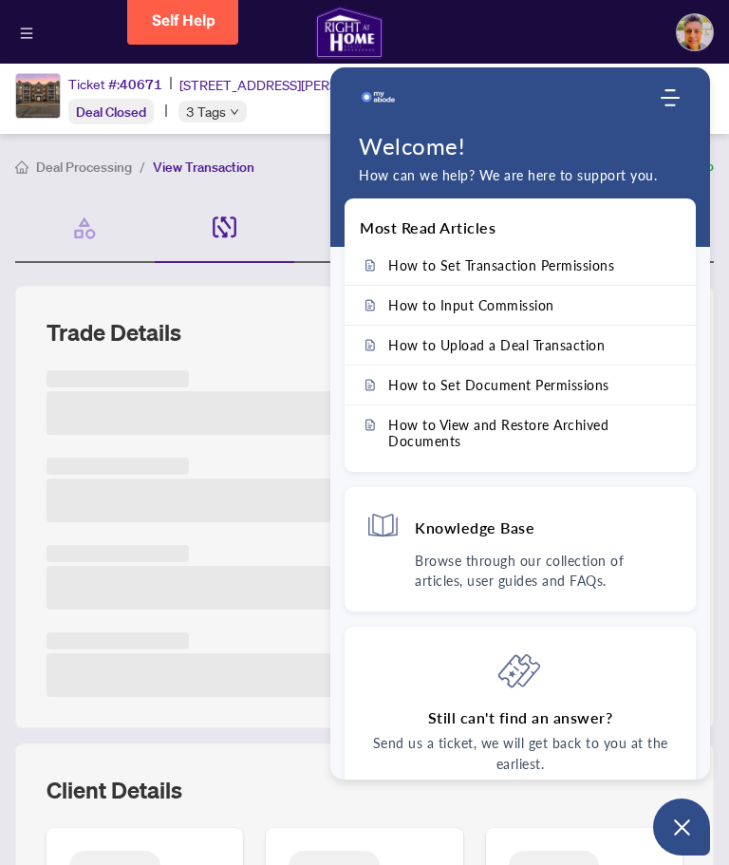
click at [421, 87] on div at bounding box center [508, 98] width 299 height 38
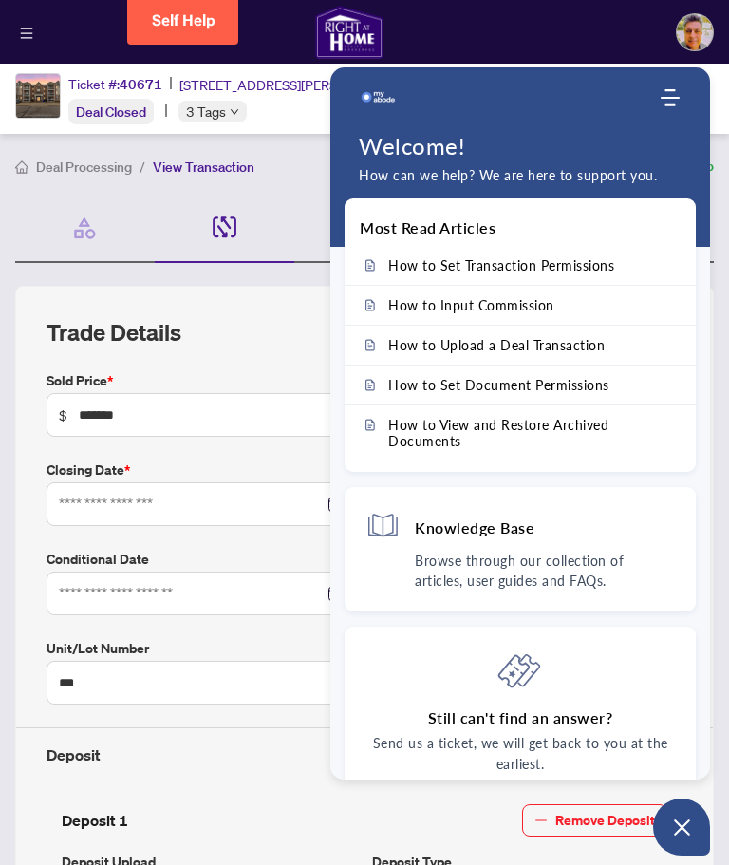
type input "*******"
type input "***"
type input "**********"
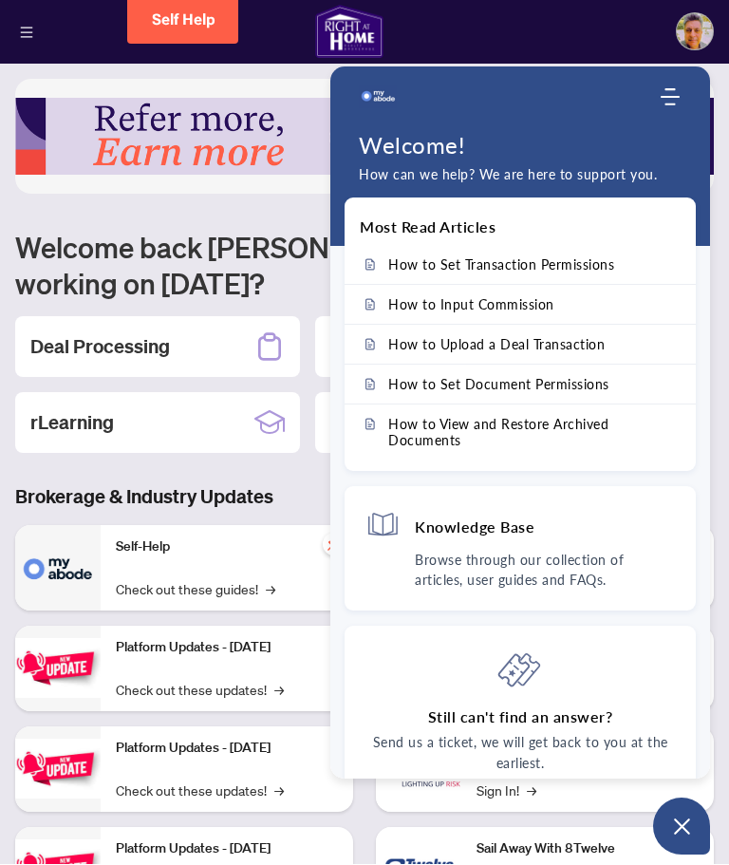
click at [689, 819] on icon "Open asap" at bounding box center [682, 827] width 24 height 24
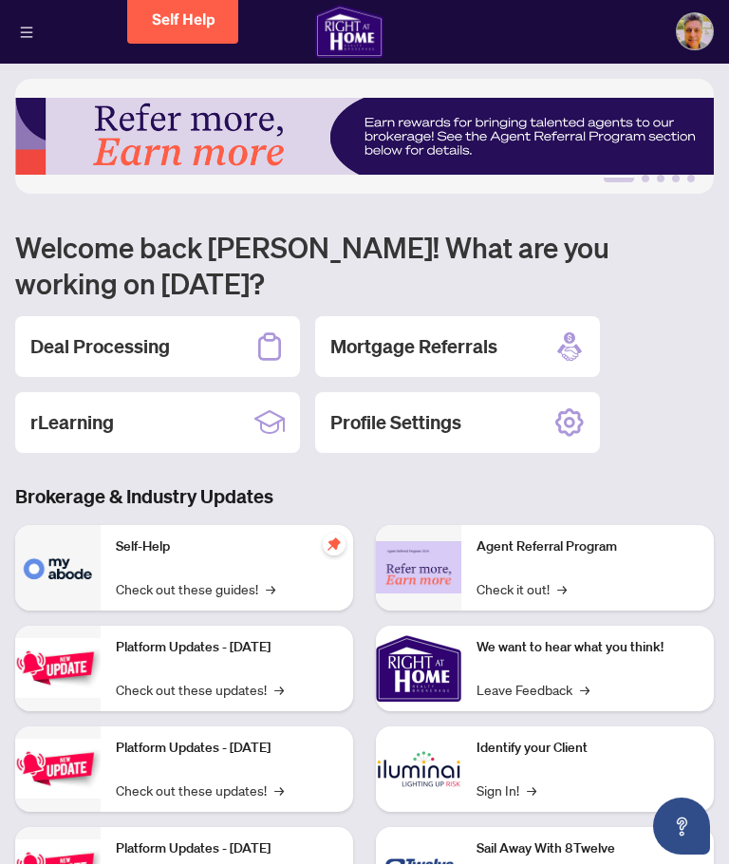
click at [95, 334] on h2 "Deal Processing" at bounding box center [100, 347] width 140 height 27
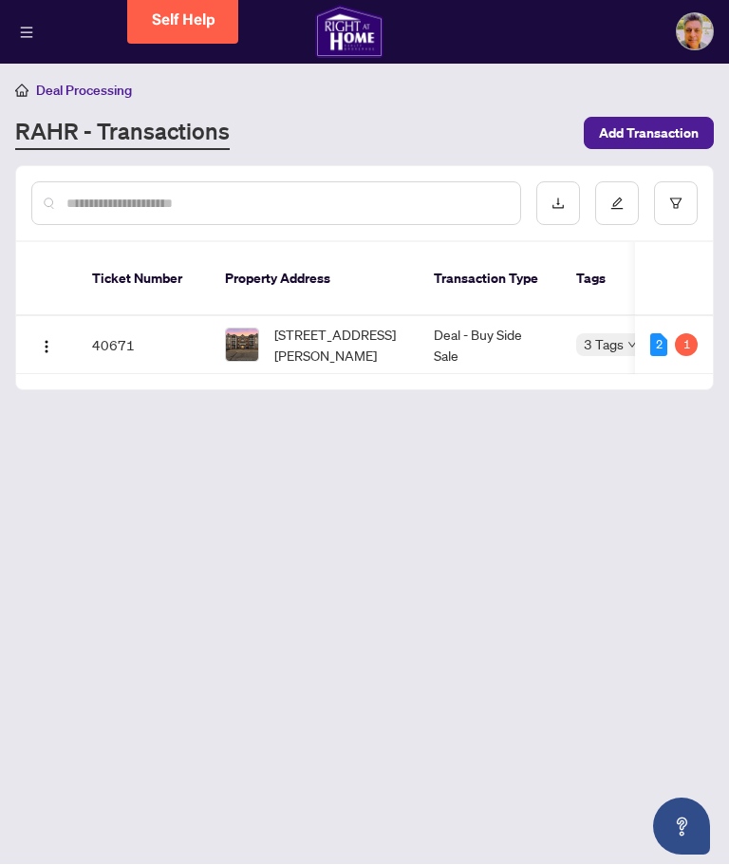
click at [690, 334] on div "1" at bounding box center [686, 345] width 23 height 23
click at [39, 335] on span "button" at bounding box center [46, 345] width 15 height 21
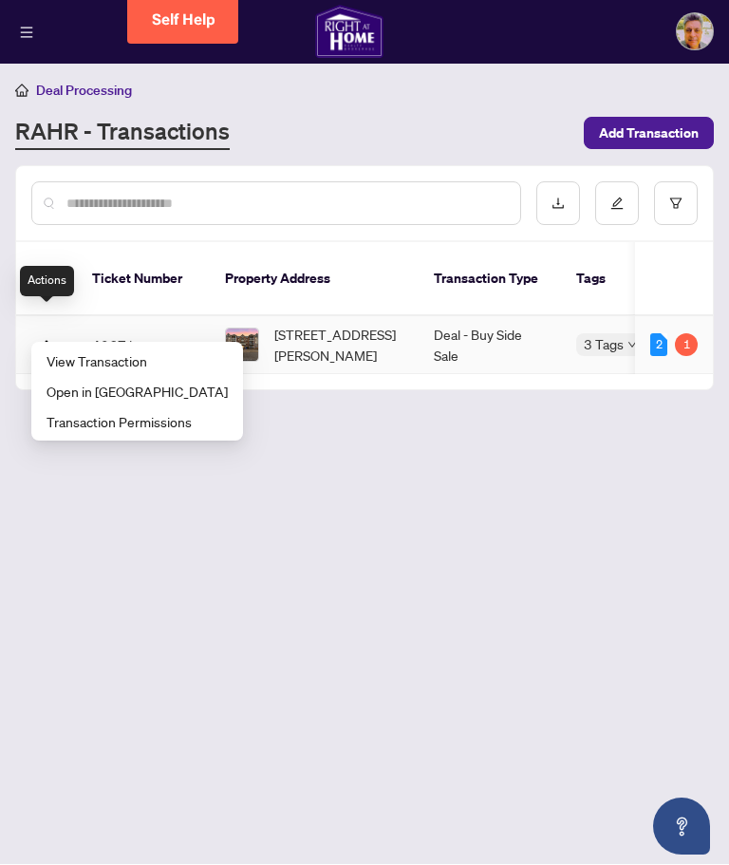
click at [81, 356] on span "View Transaction" at bounding box center [137, 361] width 181 height 21
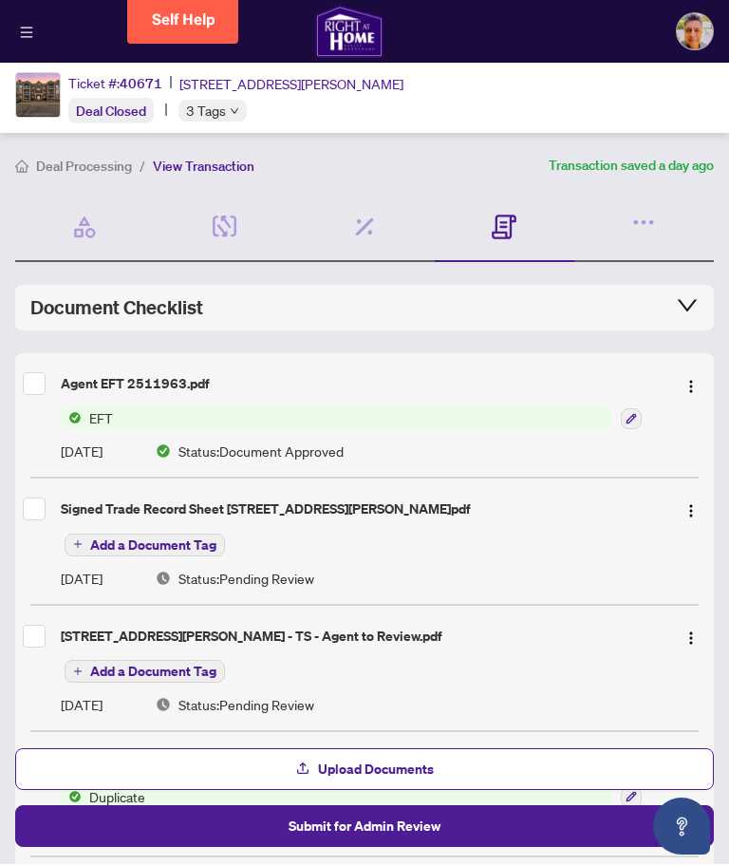
click at [693, 369] on button "button" at bounding box center [691, 384] width 30 height 30
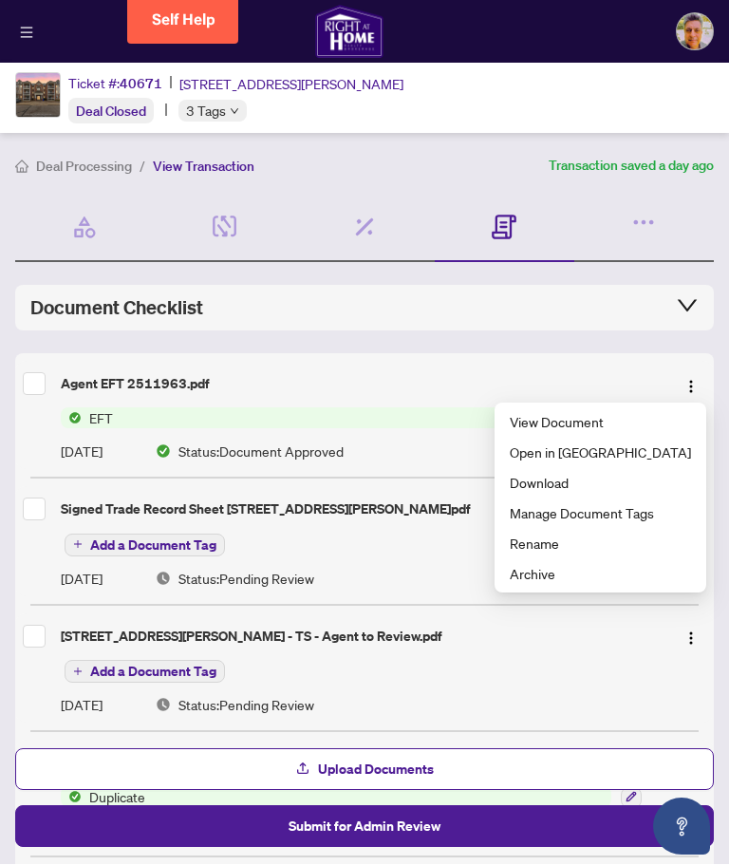
click at [16, 381] on div "Agent EFT 2511963.pdf EFT Aug/23/2025 Status: Document Approved" at bounding box center [364, 416] width 699 height 108
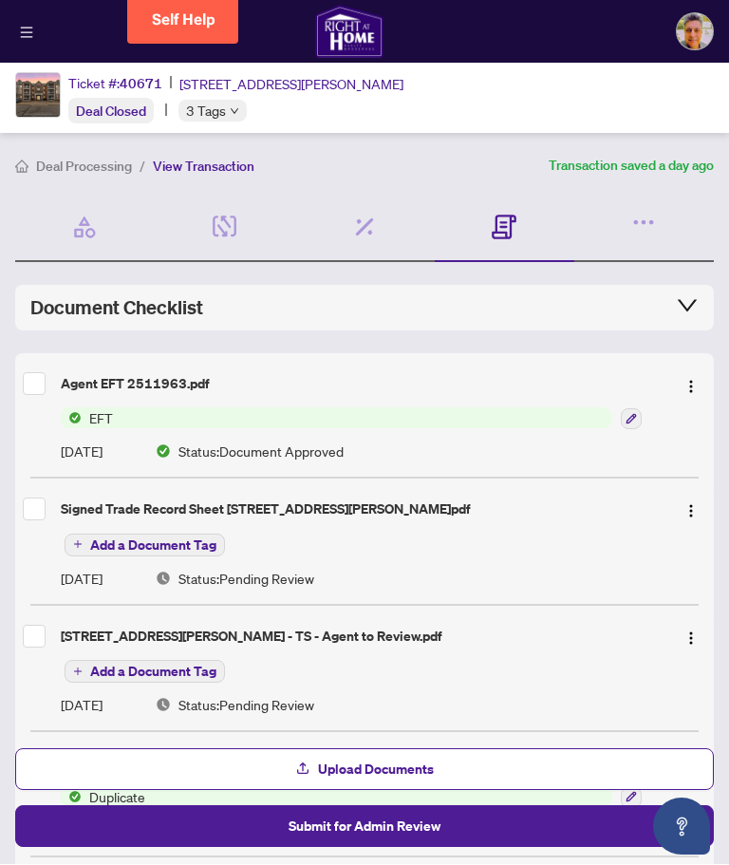
click at [15, 375] on div "Agent EFT 2511963.pdf EFT Aug/23/2025 Status: Document Approved" at bounding box center [364, 416] width 699 height 108
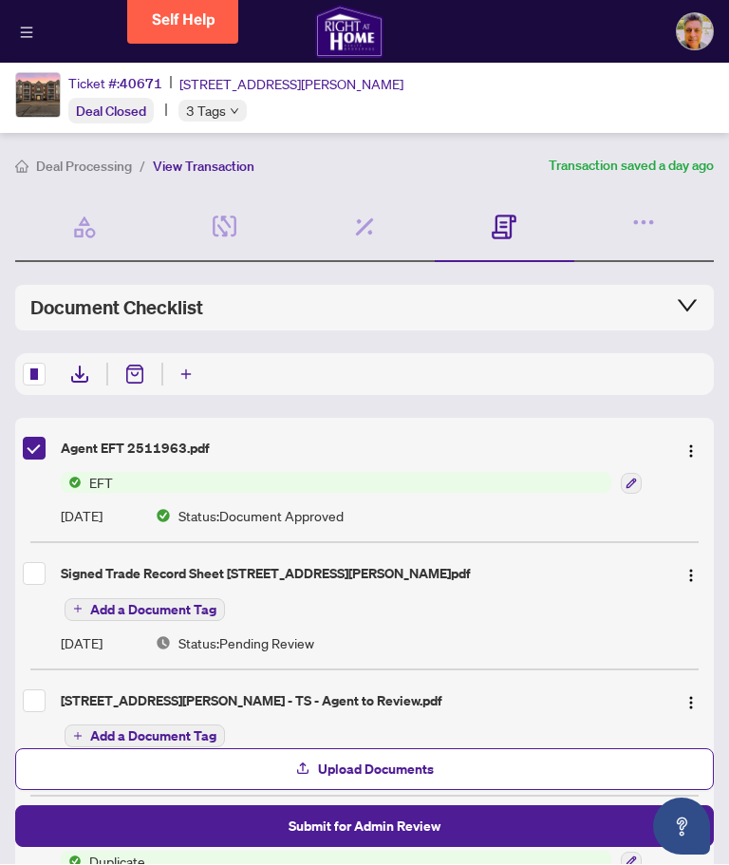
click at [678, 836] on icon "Open asap" at bounding box center [682, 827] width 24 height 24
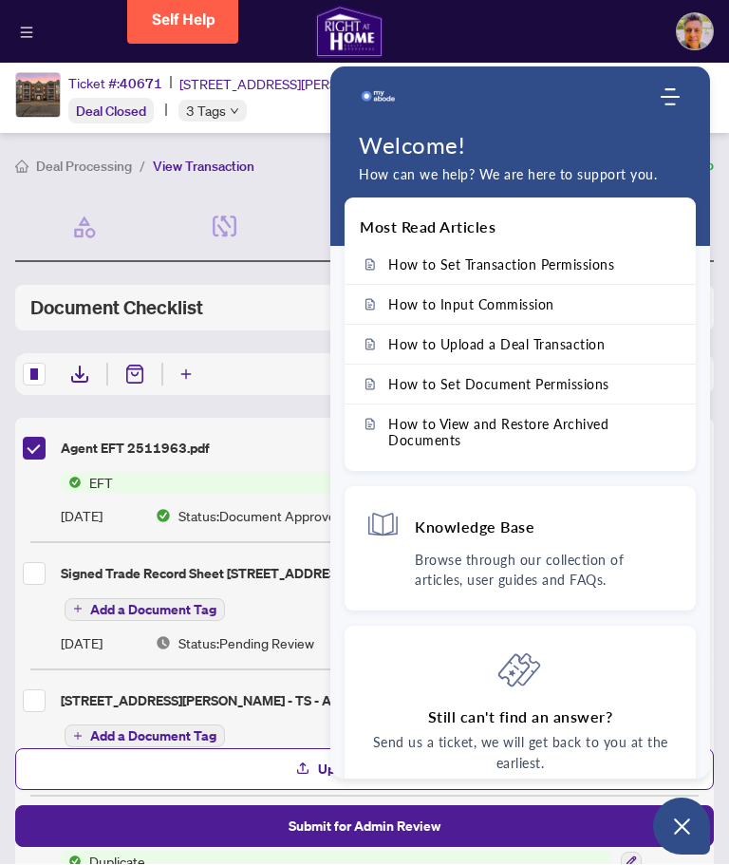
click at [675, 103] on icon "Modules Menu" at bounding box center [670, 97] width 19 height 19
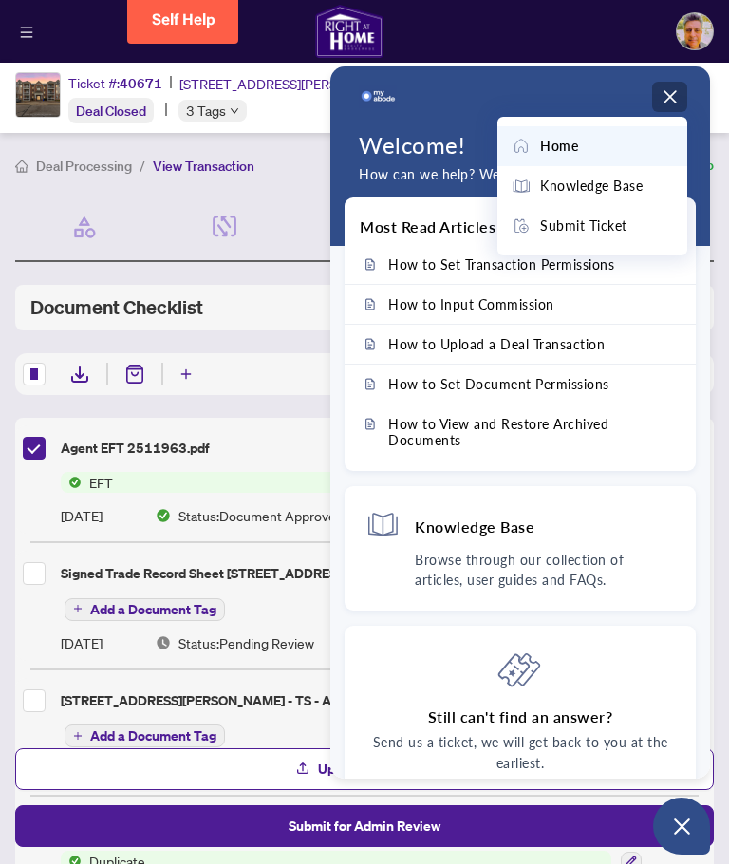
click at [567, 145] on span "Home" at bounding box center [559, 147] width 38 height 21
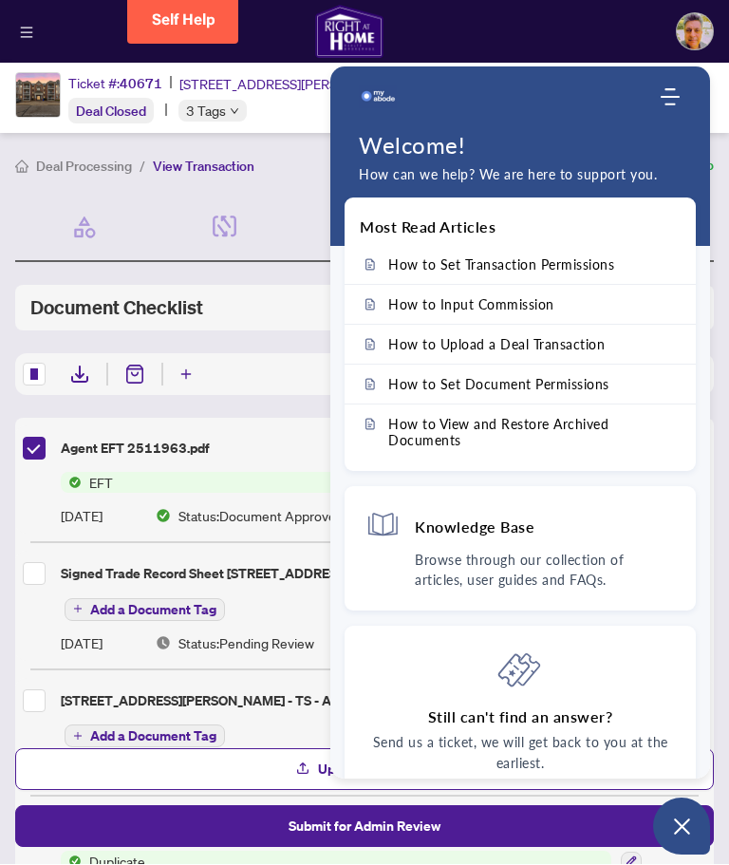
click at [686, 831] on icon "Open asap" at bounding box center [682, 827] width 16 height 16
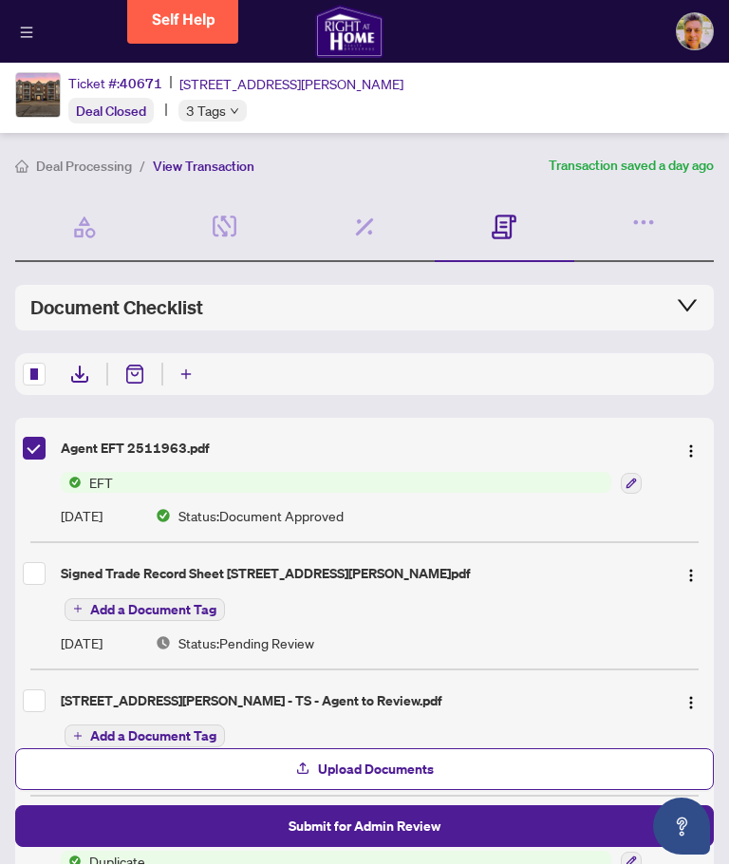
click at [454, 581] on div "Signed Trade Record Sheet 54 Harvey Johnston Way Unit 123.pdf" at bounding box center [361, 574] width 600 height 21
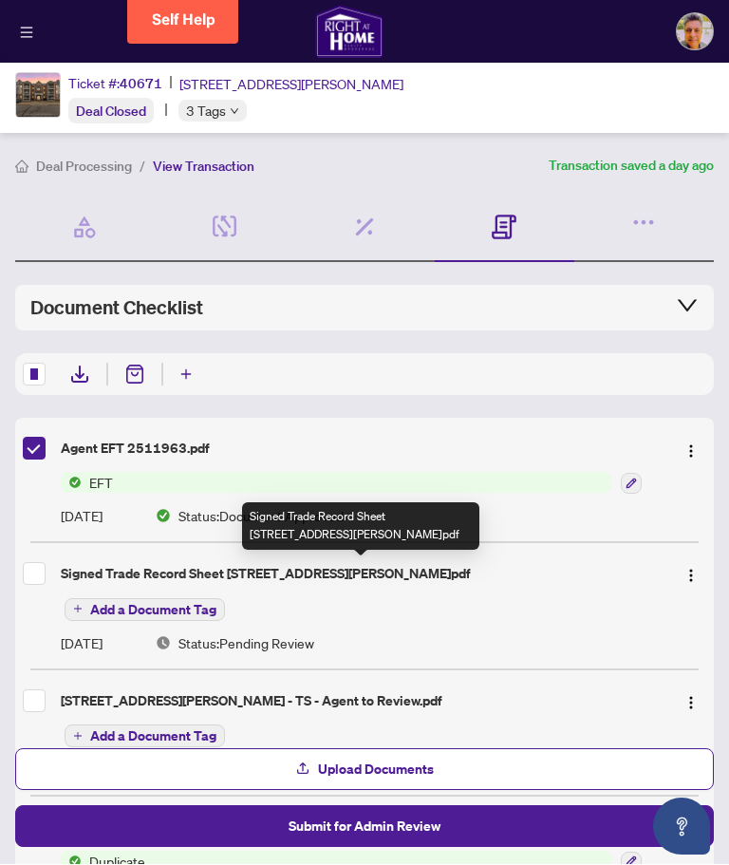
click at [684, 564] on span "button" at bounding box center [690, 574] width 15 height 21
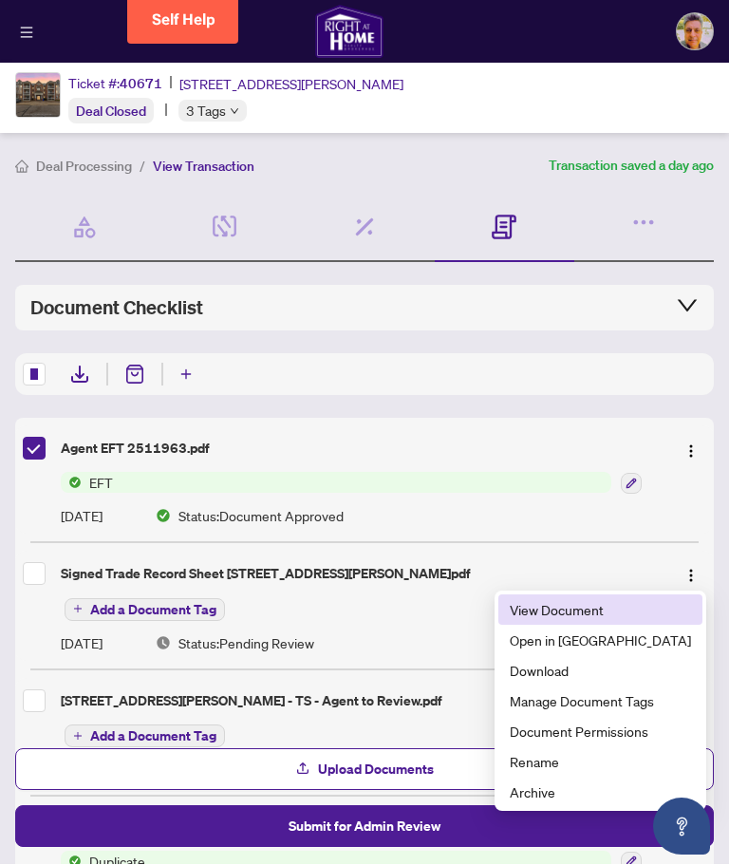
click at [624, 613] on span "View Document" at bounding box center [600, 610] width 181 height 21
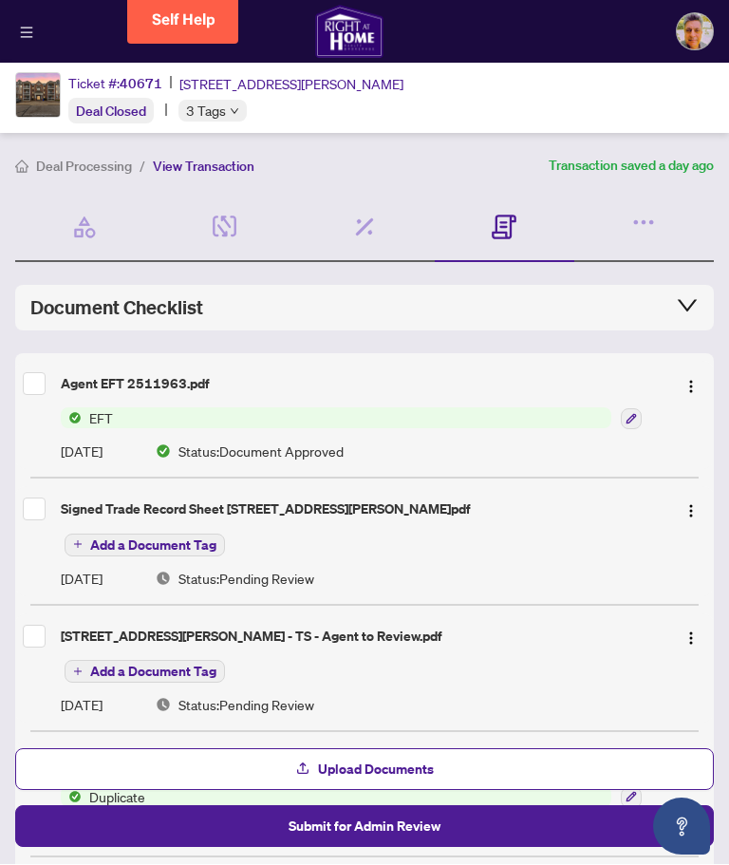
click at [278, 420] on span "EFT" at bounding box center [336, 418] width 551 height 21
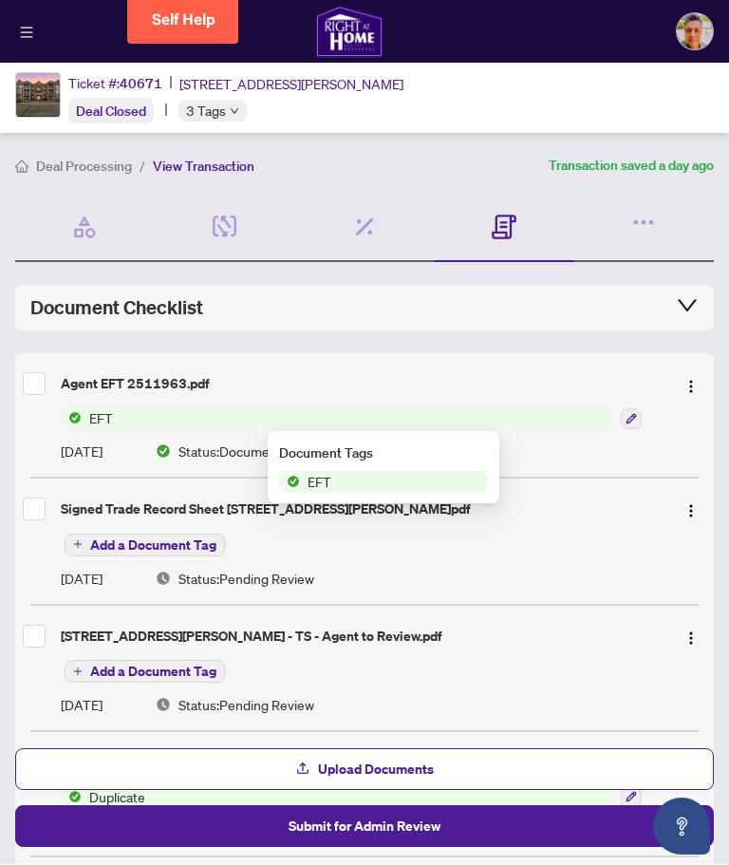
click at [686, 391] on img "button" at bounding box center [690, 387] width 15 height 15
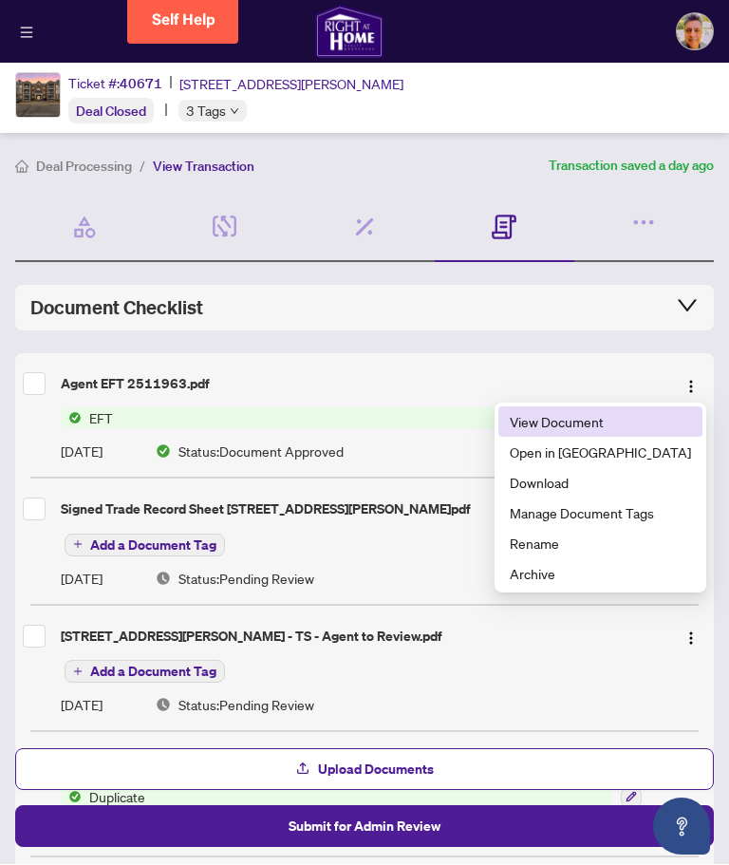
click at [616, 421] on span "View Document" at bounding box center [600, 422] width 181 height 21
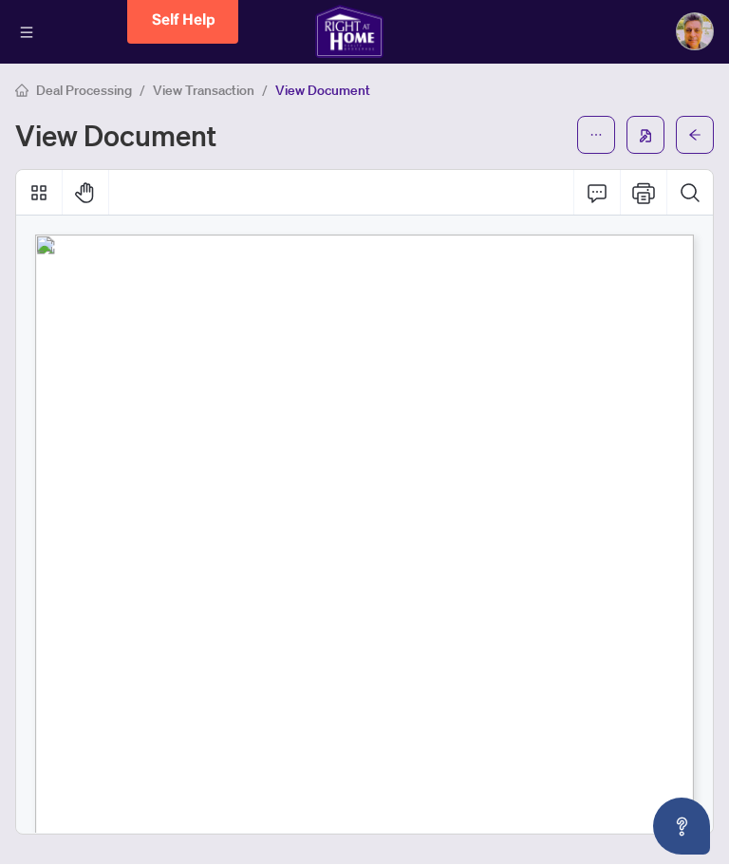
click at [596, 189] on icon "Comment" at bounding box center [597, 193] width 23 height 23
click at [600, 198] on icon "Comment" at bounding box center [597, 193] width 23 height 23
click at [609, 182] on button "Comment" at bounding box center [597, 194] width 46 height 46
click at [603, 185] on icon "Comment" at bounding box center [597, 193] width 23 height 23
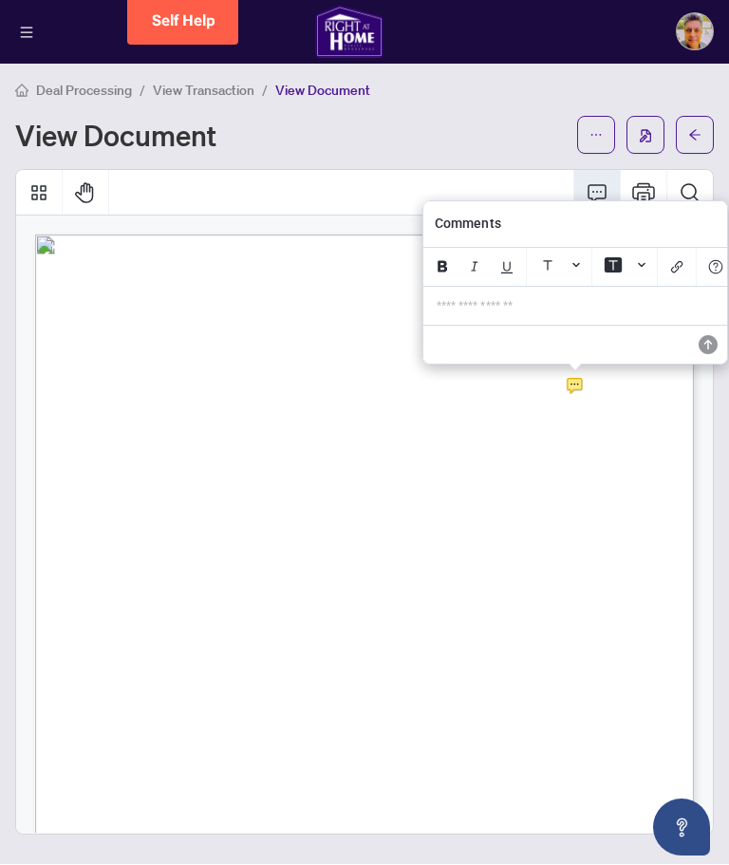
click at [24, 35] on icon "menu" at bounding box center [26, 32] width 13 height 13
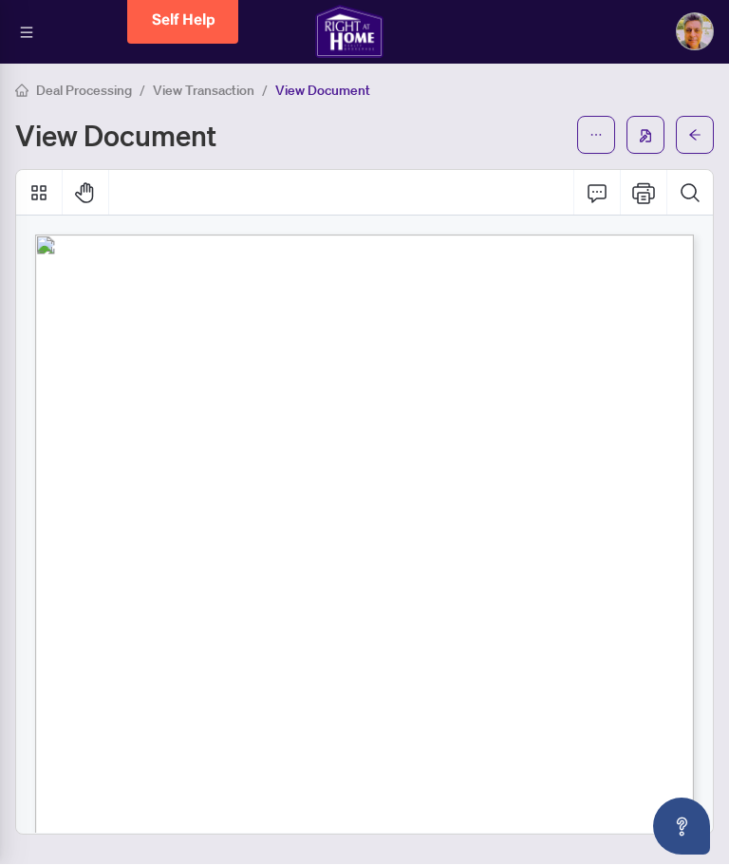
click at [27, 27] on div at bounding box center [364, 432] width 729 height 865
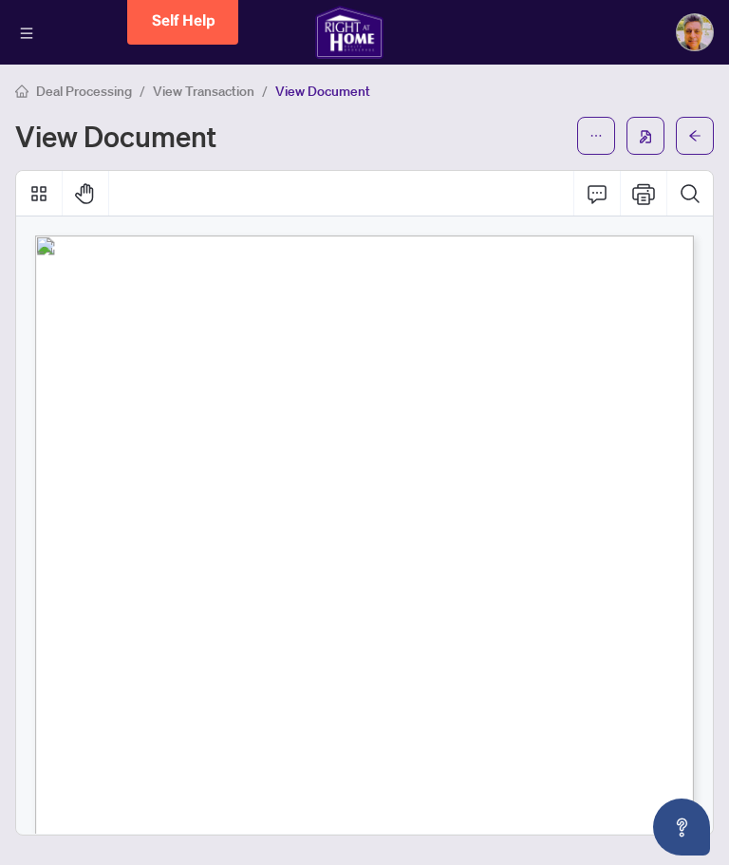
click at [31, 40] on span "button" at bounding box center [26, 32] width 13 height 17
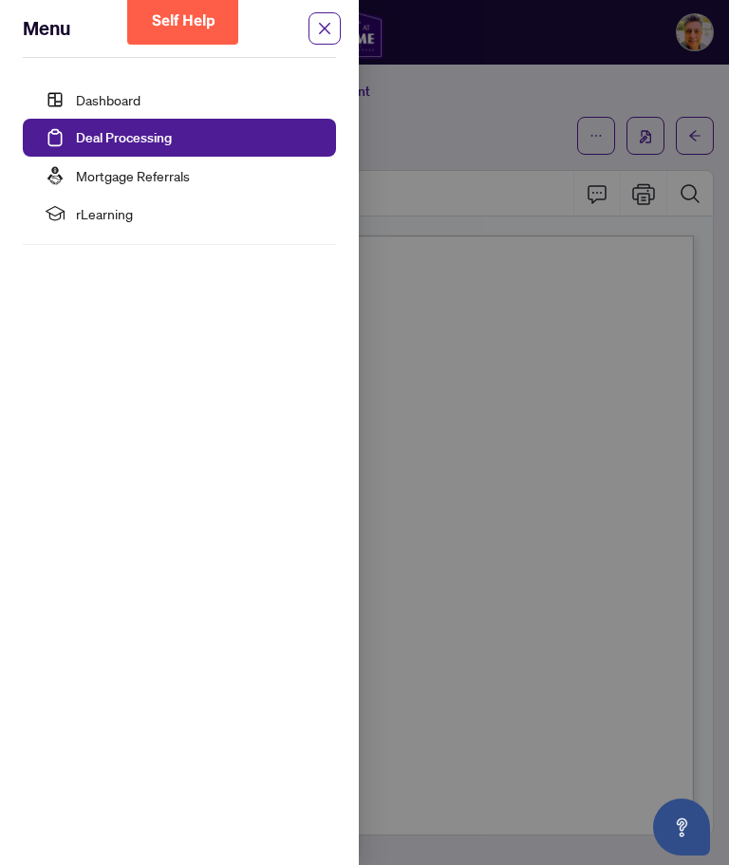
click at [128, 94] on link "Dashboard" at bounding box center [108, 99] width 65 height 17
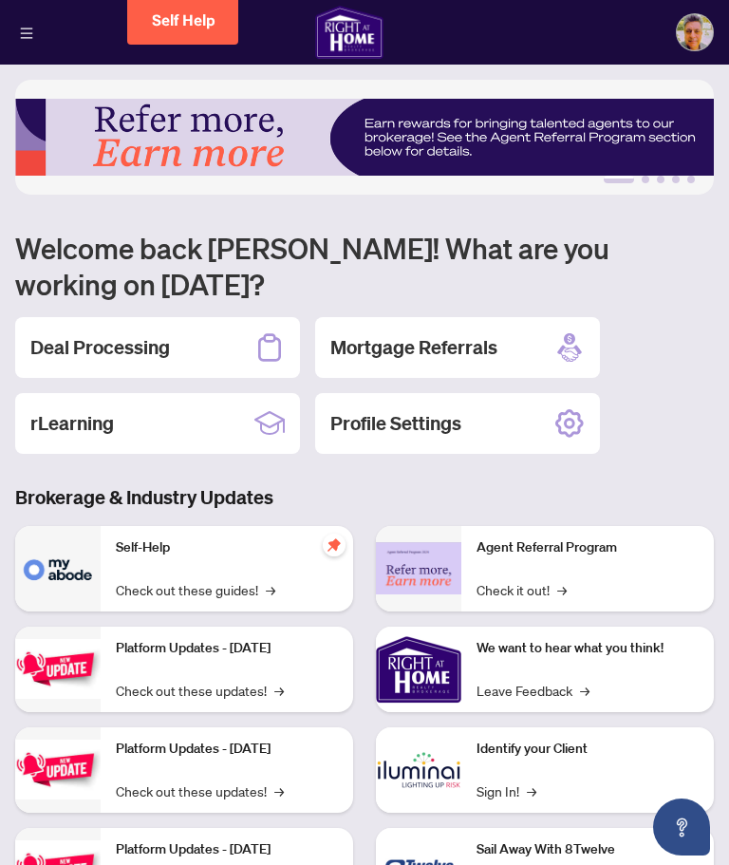
click at [478, 400] on div "Profile Settings" at bounding box center [457, 423] width 285 height 61
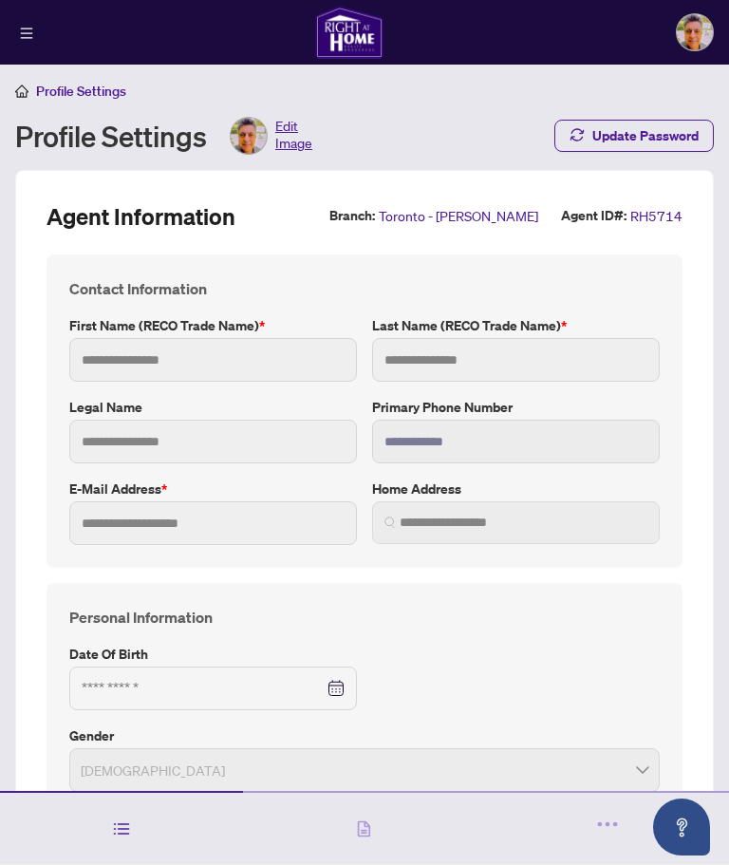
type input "**********"
type input "*****"
type input "******"
type input "**********"
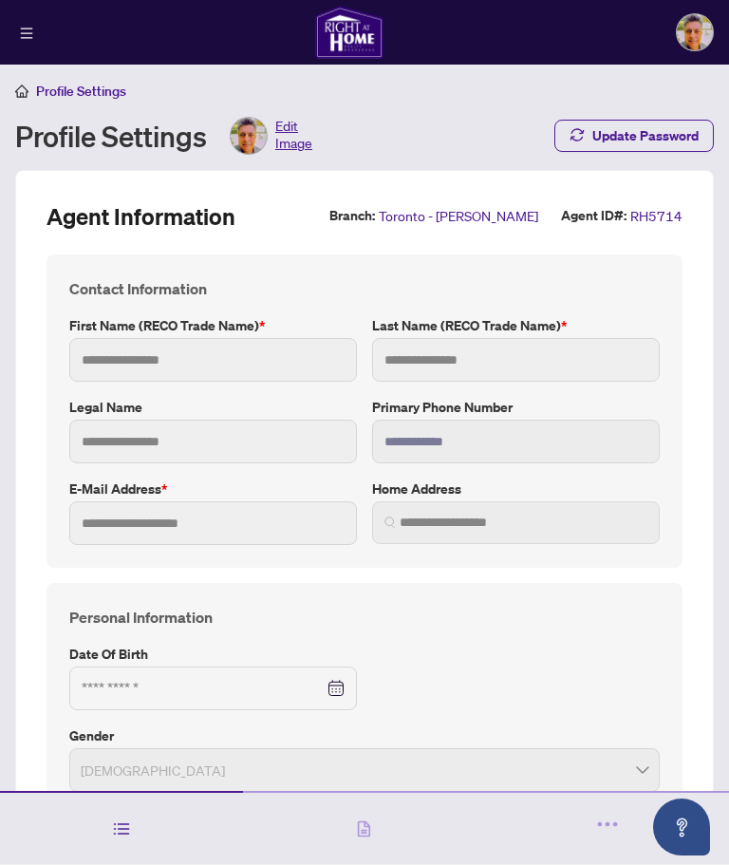
type input "**********"
type input "*********"
type input "**********"
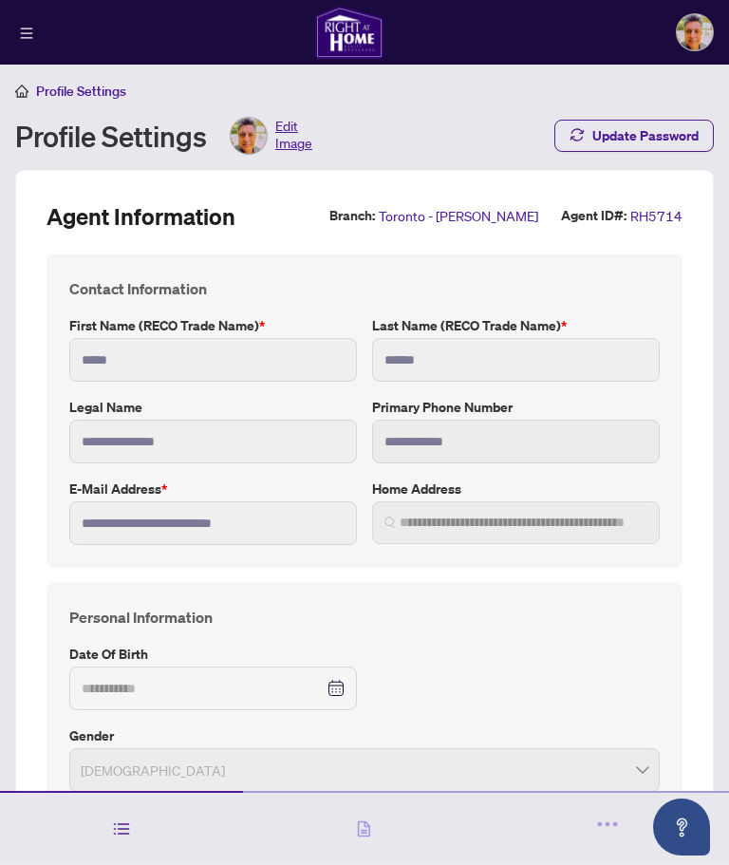
type input "*****"
type input "**********"
type input "*"
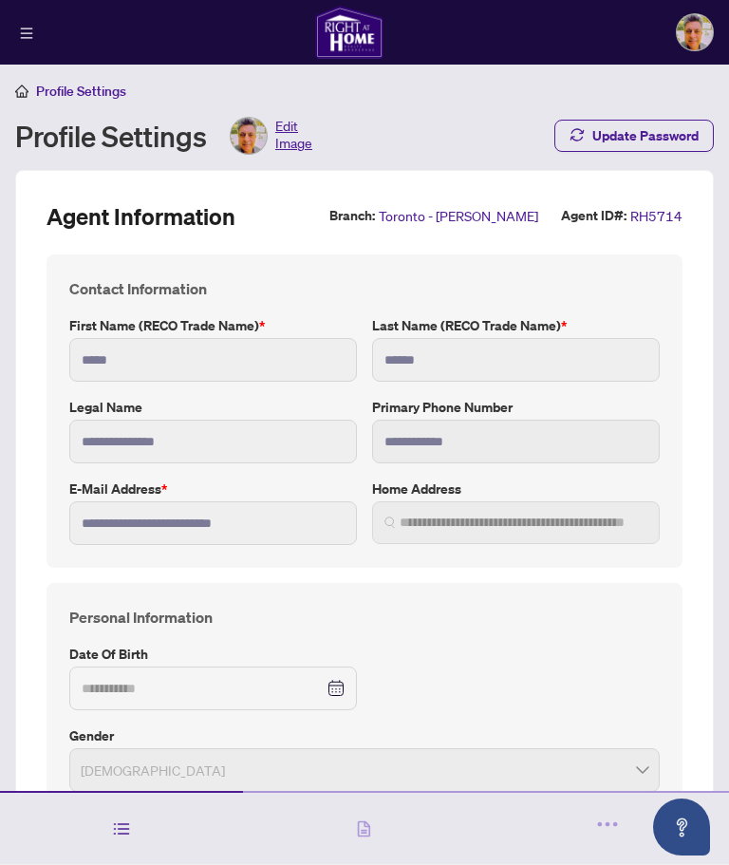
type input "*******"
type input "****"
type input "**********"
type input "*******"
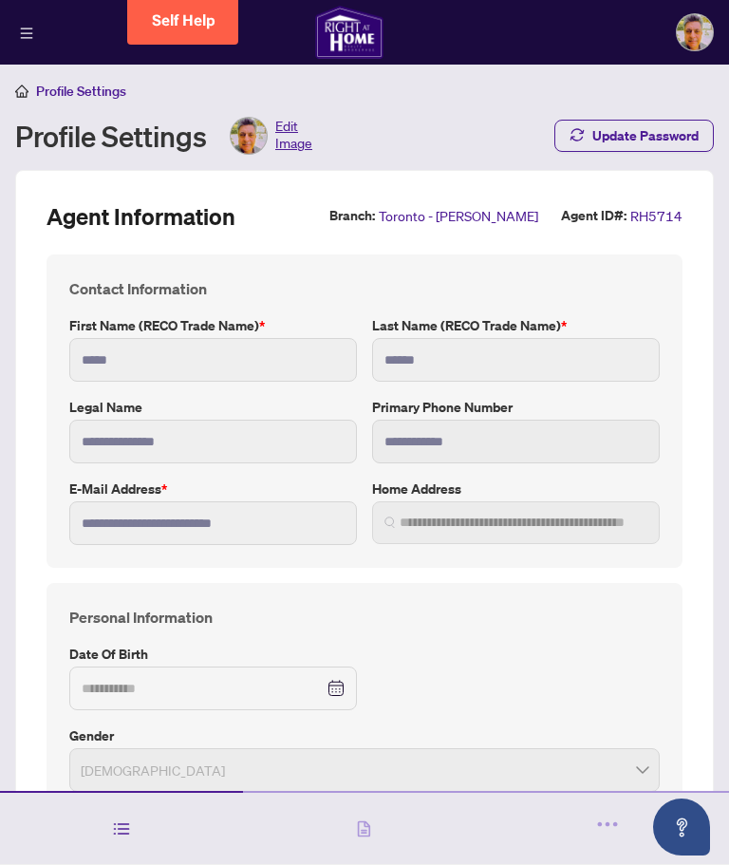
click at [28, 93] on span "Profile Settings" at bounding box center [70, 91] width 111 height 17
click at [88, 86] on span "Profile Settings" at bounding box center [81, 91] width 90 height 17
click at [35, 28] on button "button" at bounding box center [26, 32] width 23 height 23
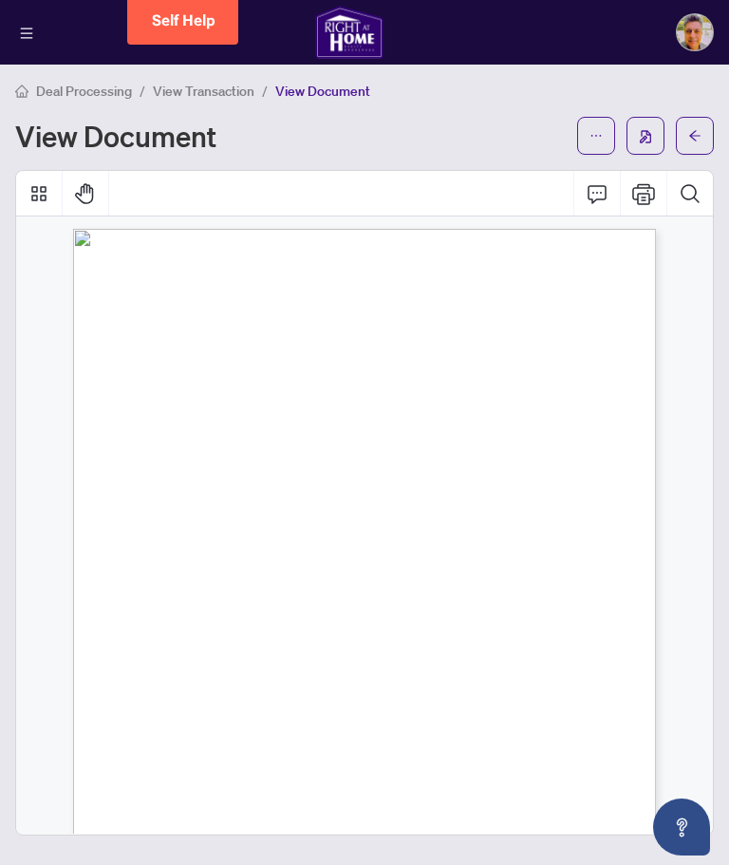
scroll to position [6, 0]
click at [680, 825] on icon "Open asap" at bounding box center [682, 823] width 10 height 13
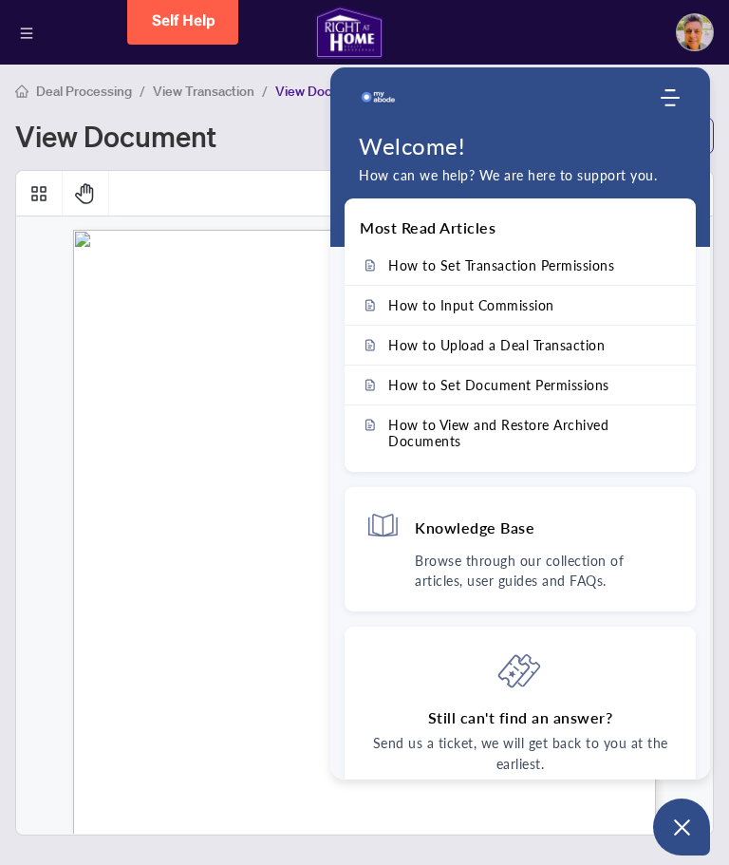
click at [562, 169] on p "How can we help? We are here to support you." at bounding box center [520, 175] width 323 height 21
click at [590, 695] on div "Still can't find an answer? Send us a ticket, we will get back to you at the ea…" at bounding box center [519, 741] width 309 height 96
click at [187, 417] on span "Page 1" at bounding box center [505, 780] width 732 height 868
click at [379, 97] on img "Company logo" at bounding box center [378, 98] width 38 height 38
click at [675, 102] on icon "Modules Menu" at bounding box center [670, 97] width 19 height 19
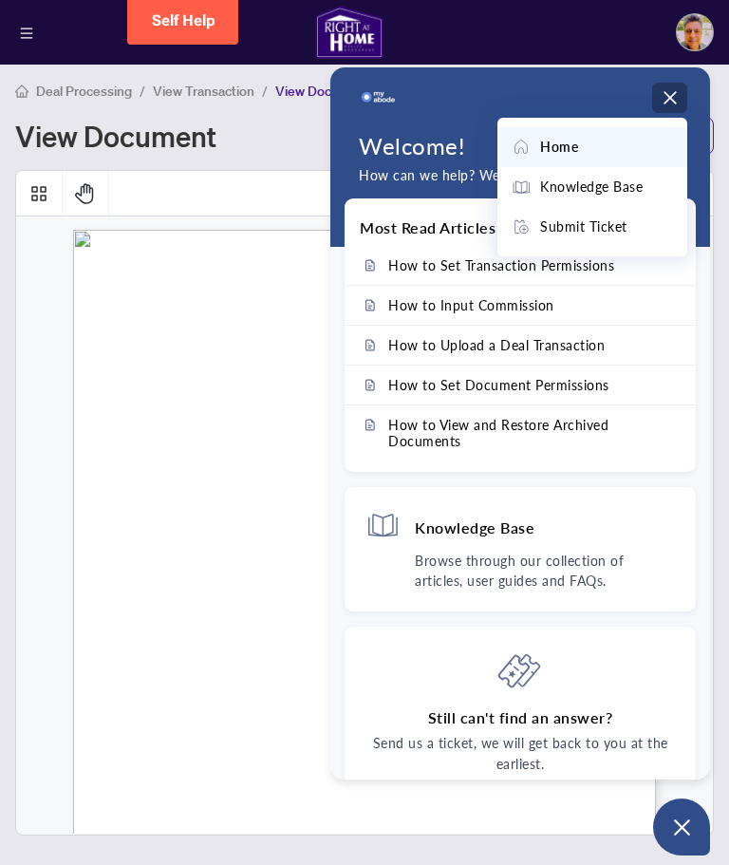
click at [576, 128] on li "Home" at bounding box center [592, 147] width 190 height 40
